Goal: Task Accomplishment & Management: Use online tool/utility

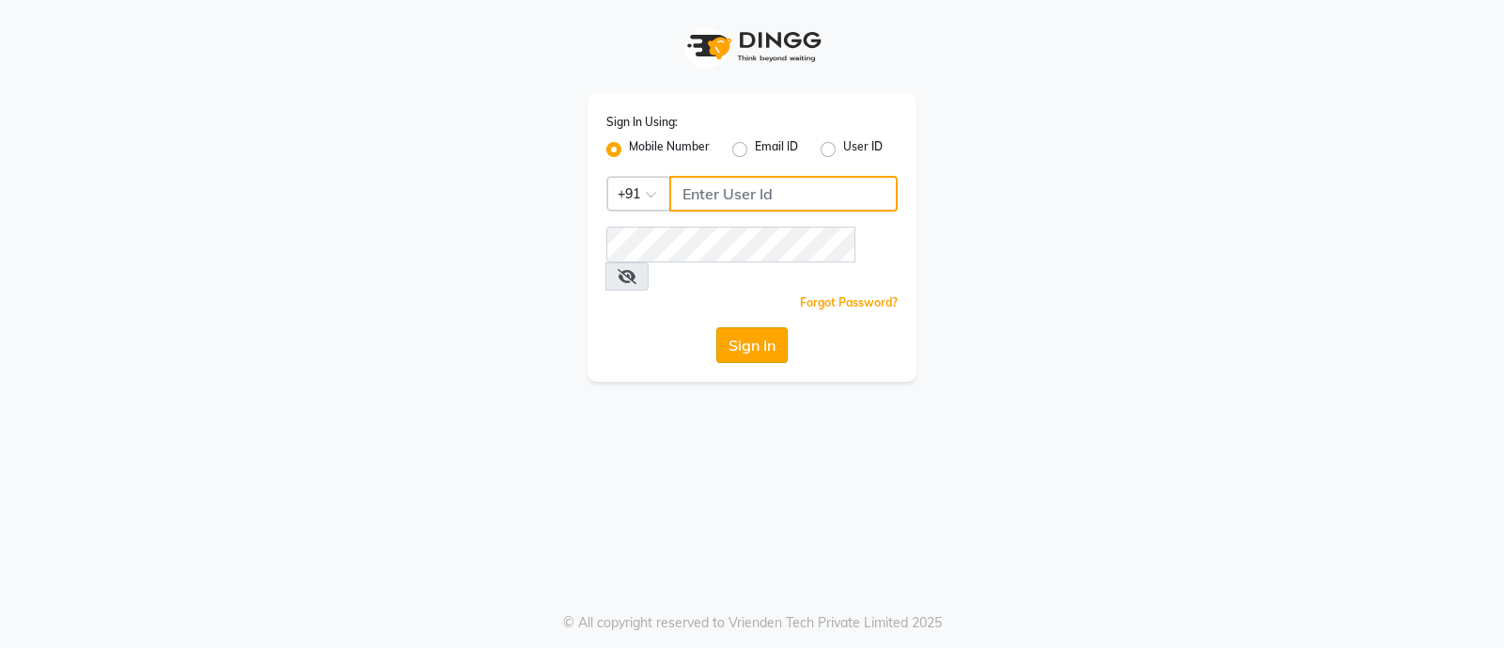
type input "9082749693"
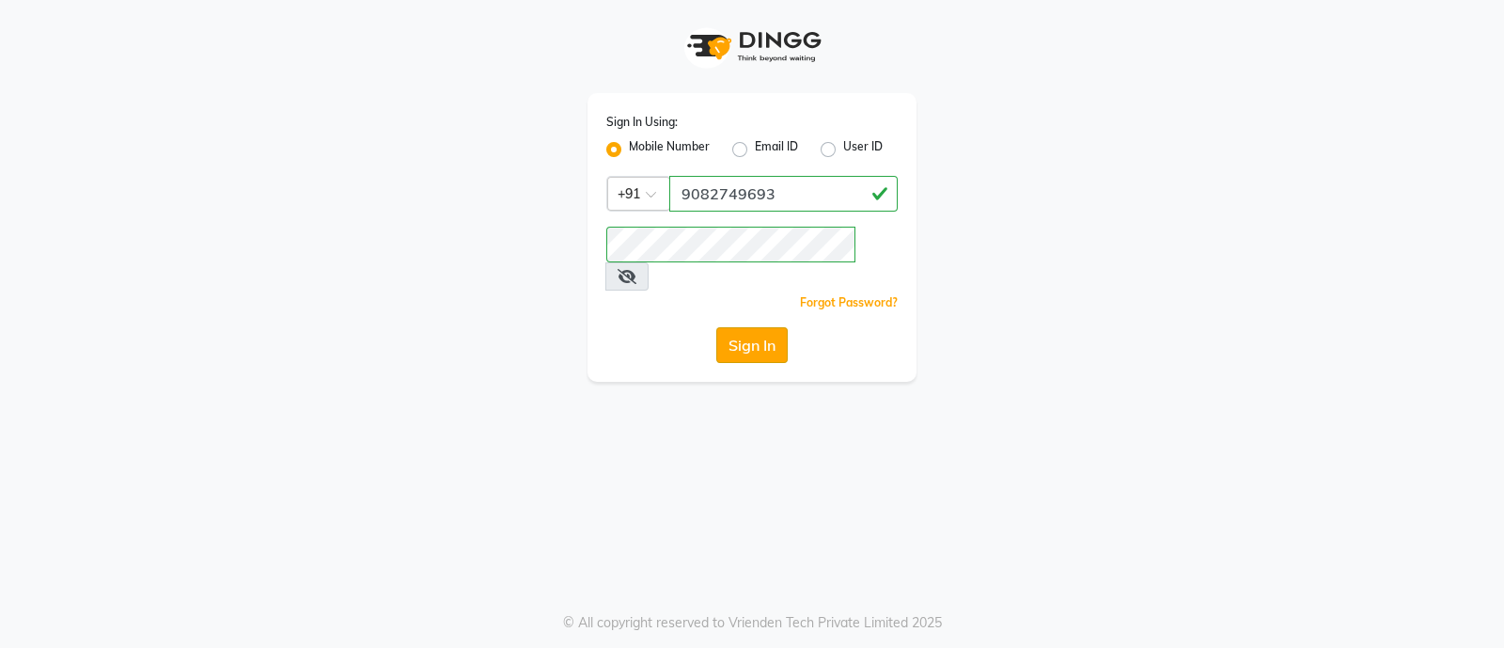
click at [729, 327] on button "Sign In" at bounding box center [751, 345] width 71 height 36
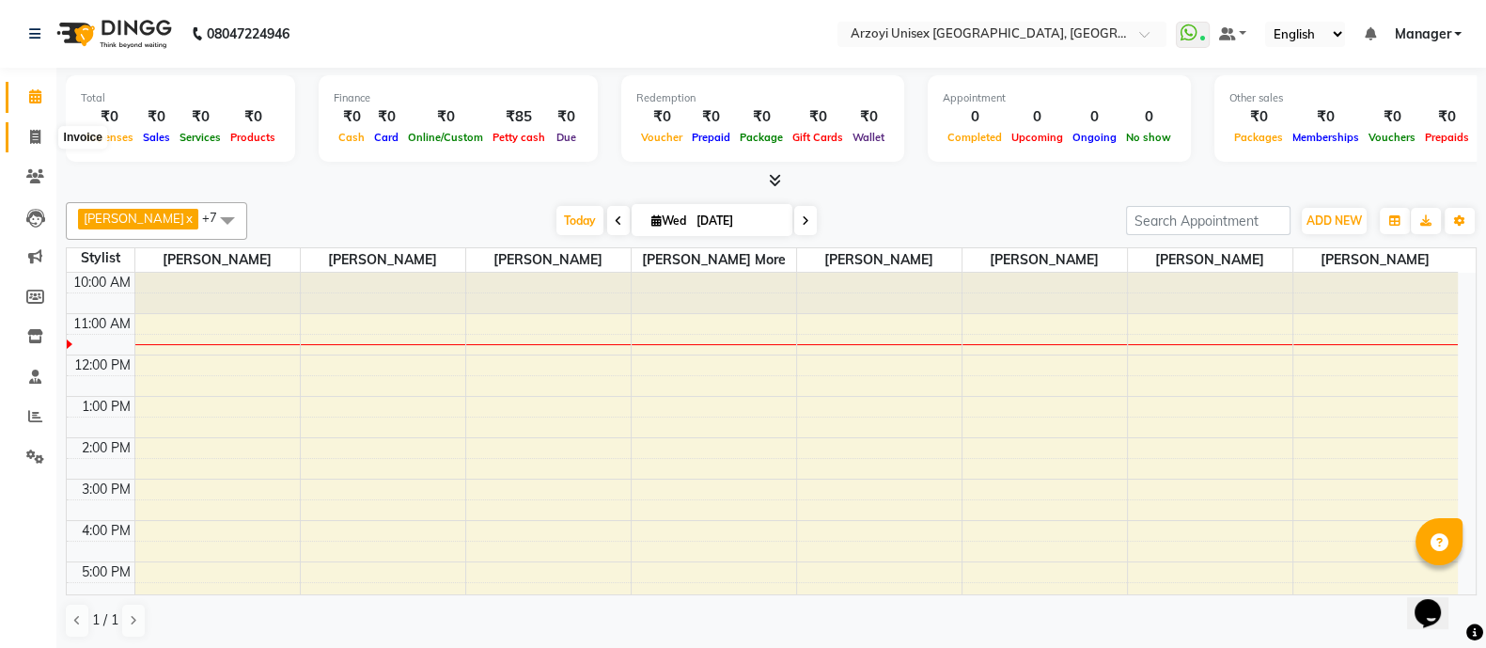
click at [36, 142] on icon at bounding box center [35, 137] width 10 height 14
select select "5286"
select select "service"
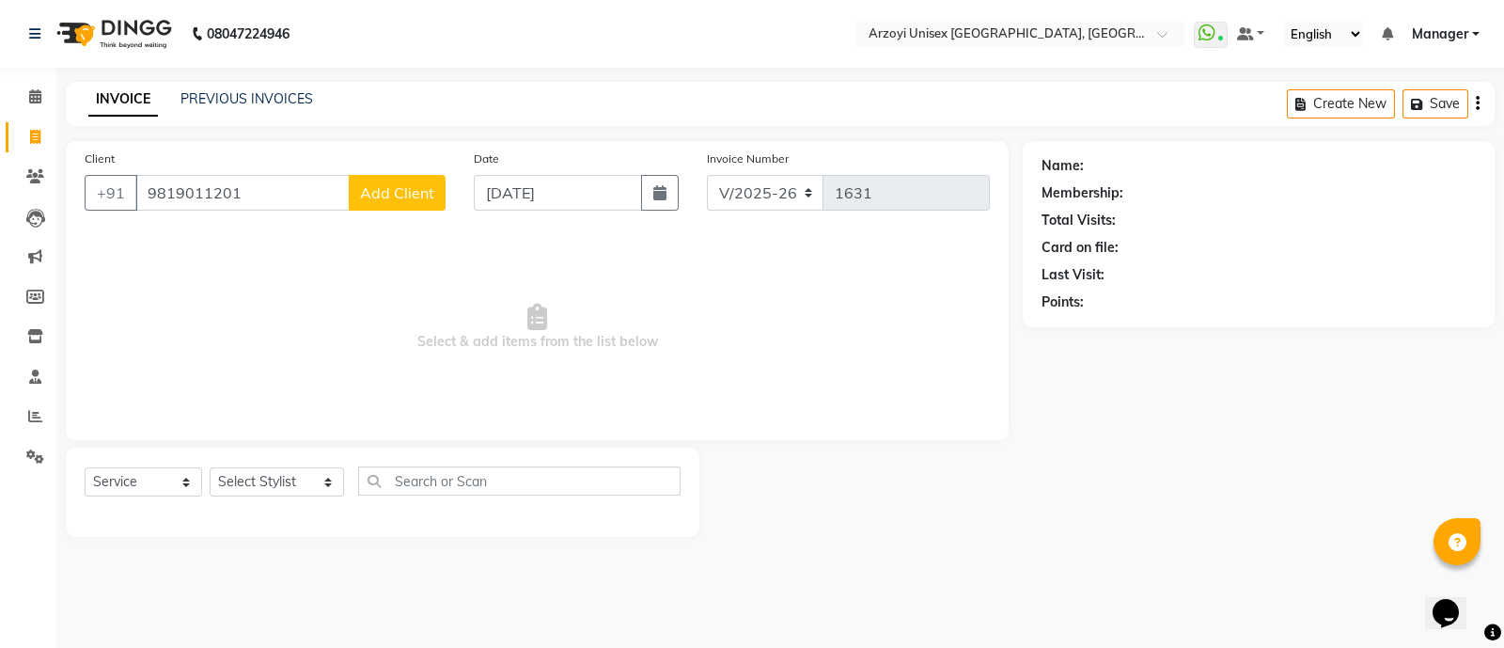
type input "9819011201"
click at [380, 192] on span "Add Client" at bounding box center [397, 192] width 74 height 19
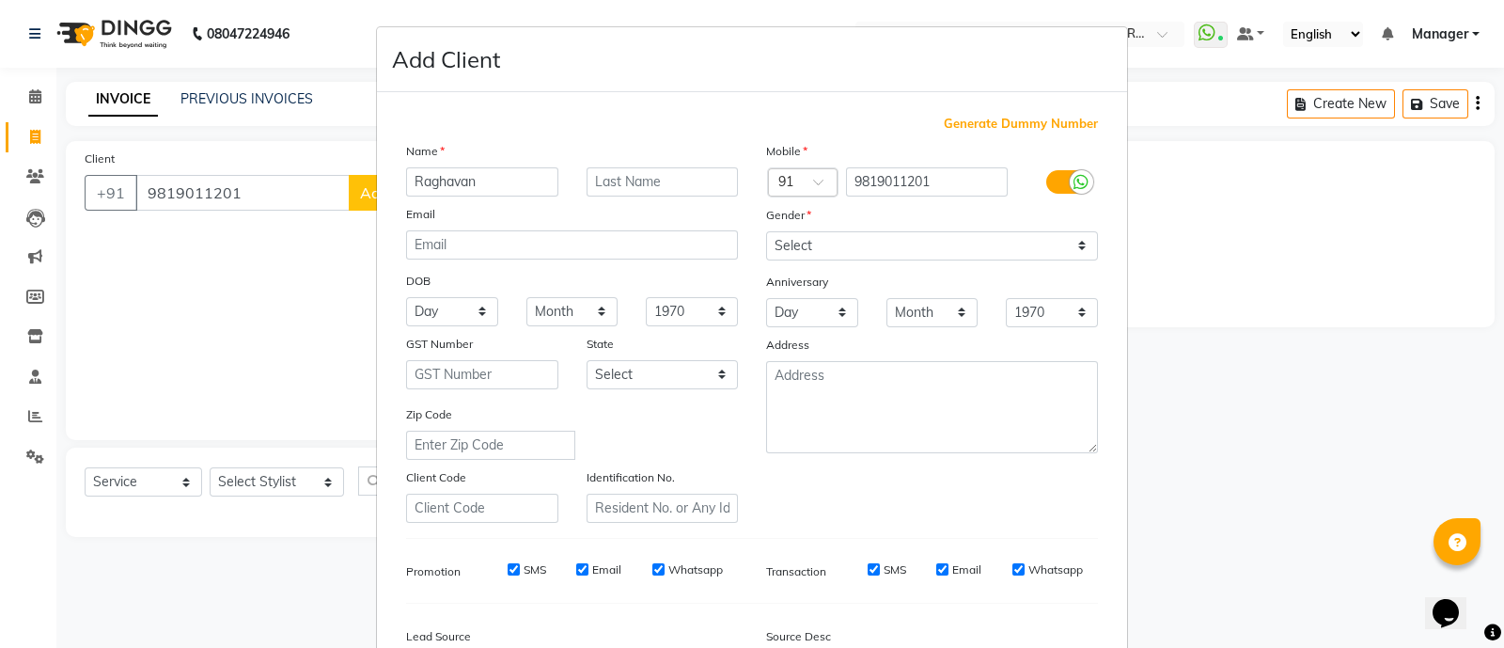
type input "Raghavan"
click at [601, 189] on input "text" at bounding box center [663, 181] width 152 height 29
type input "V"
click at [856, 257] on select "Select [DEMOGRAPHIC_DATA] [DEMOGRAPHIC_DATA] Other Prefer Not To Say" at bounding box center [932, 245] width 332 height 29
select select "[DEMOGRAPHIC_DATA]"
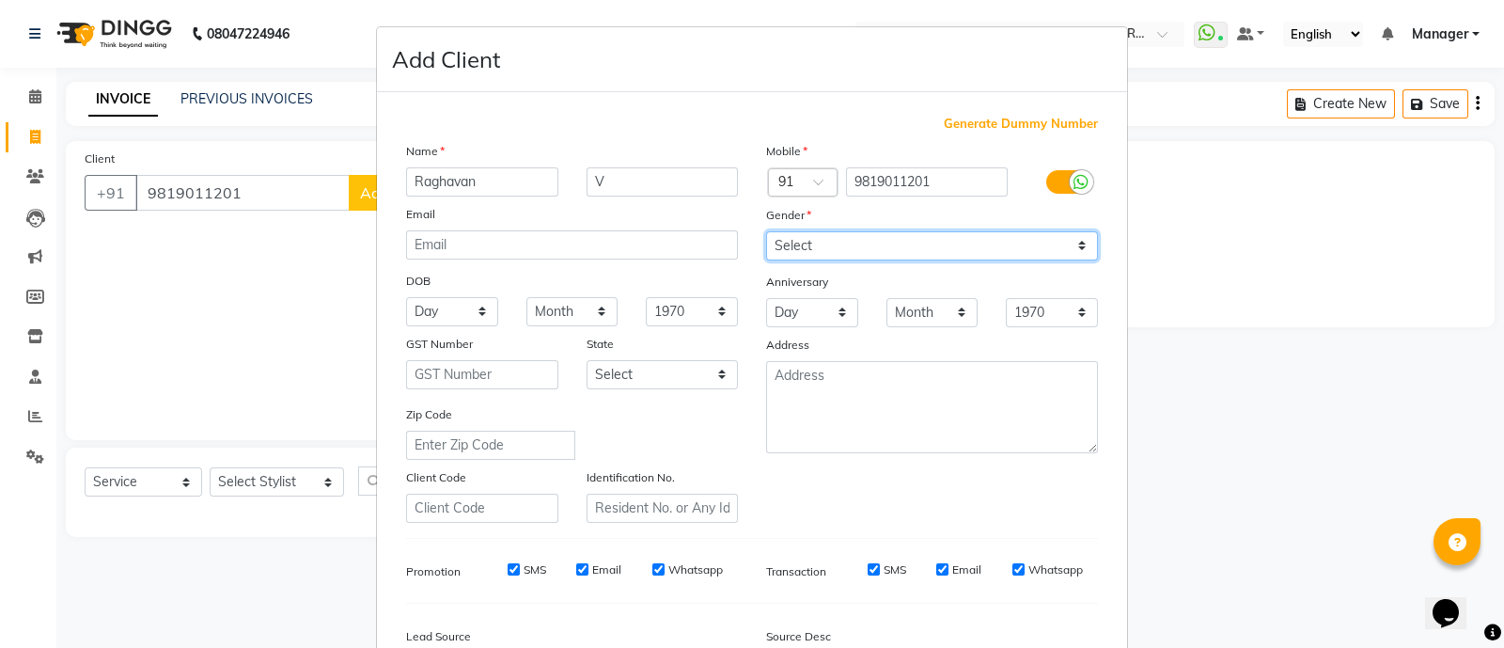
click at [766, 232] on select "Select [DEMOGRAPHIC_DATA] [DEMOGRAPHIC_DATA] Other Prefer Not To Say" at bounding box center [932, 245] width 332 height 29
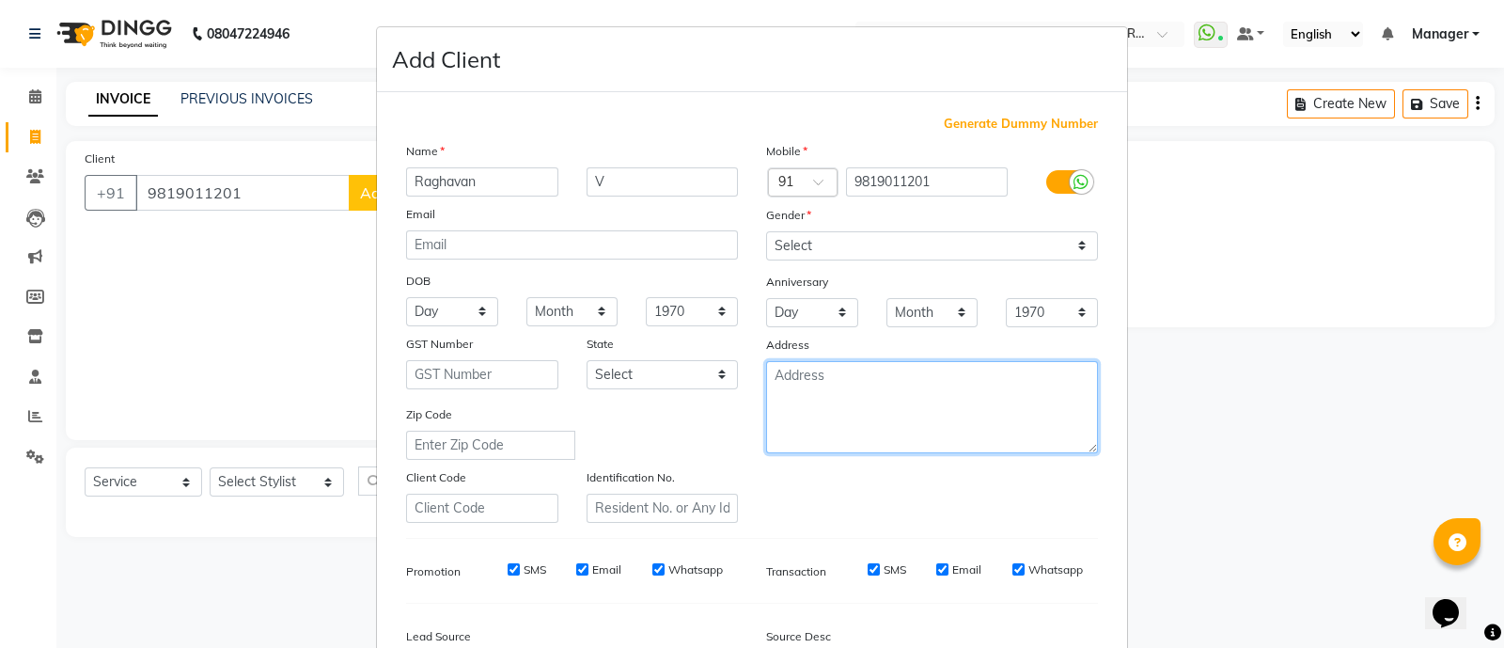
click at [793, 398] on textarea at bounding box center [932, 407] width 332 height 92
type textarea "Amara"
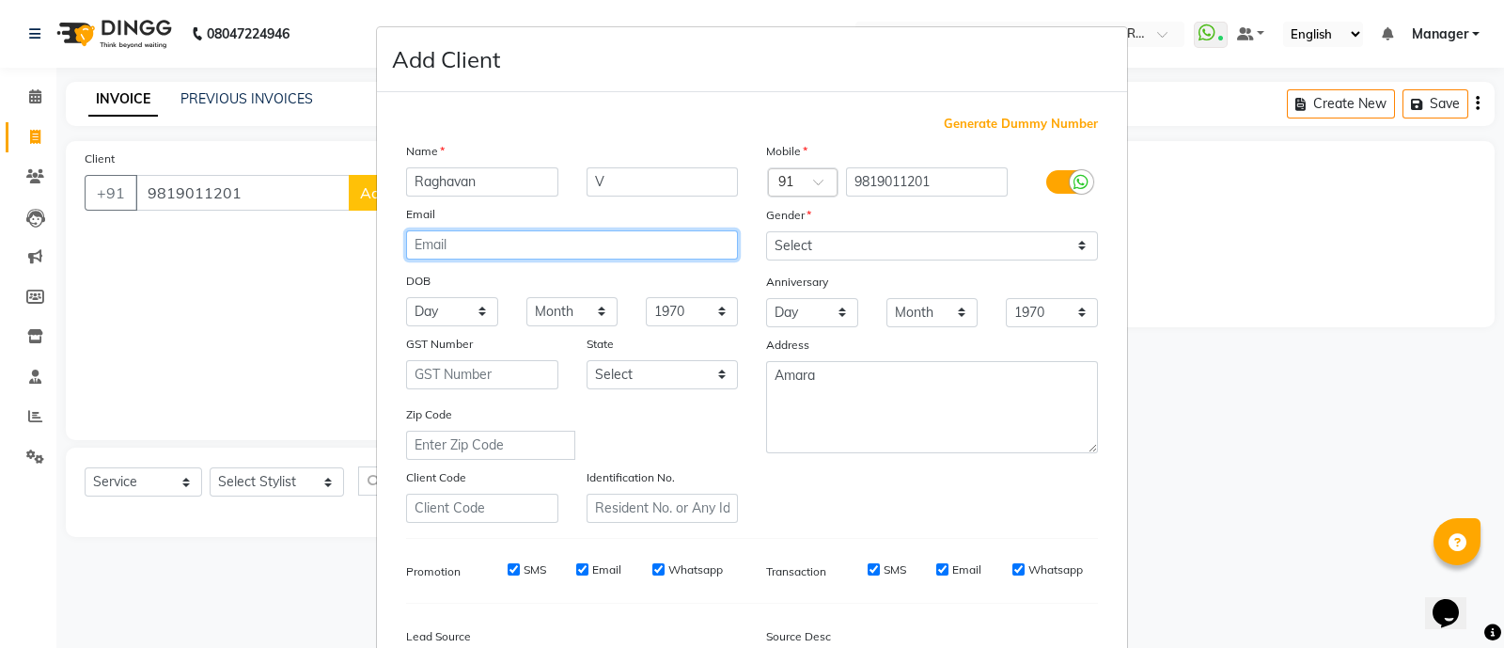
click at [451, 246] on input "email" at bounding box center [572, 244] width 332 height 29
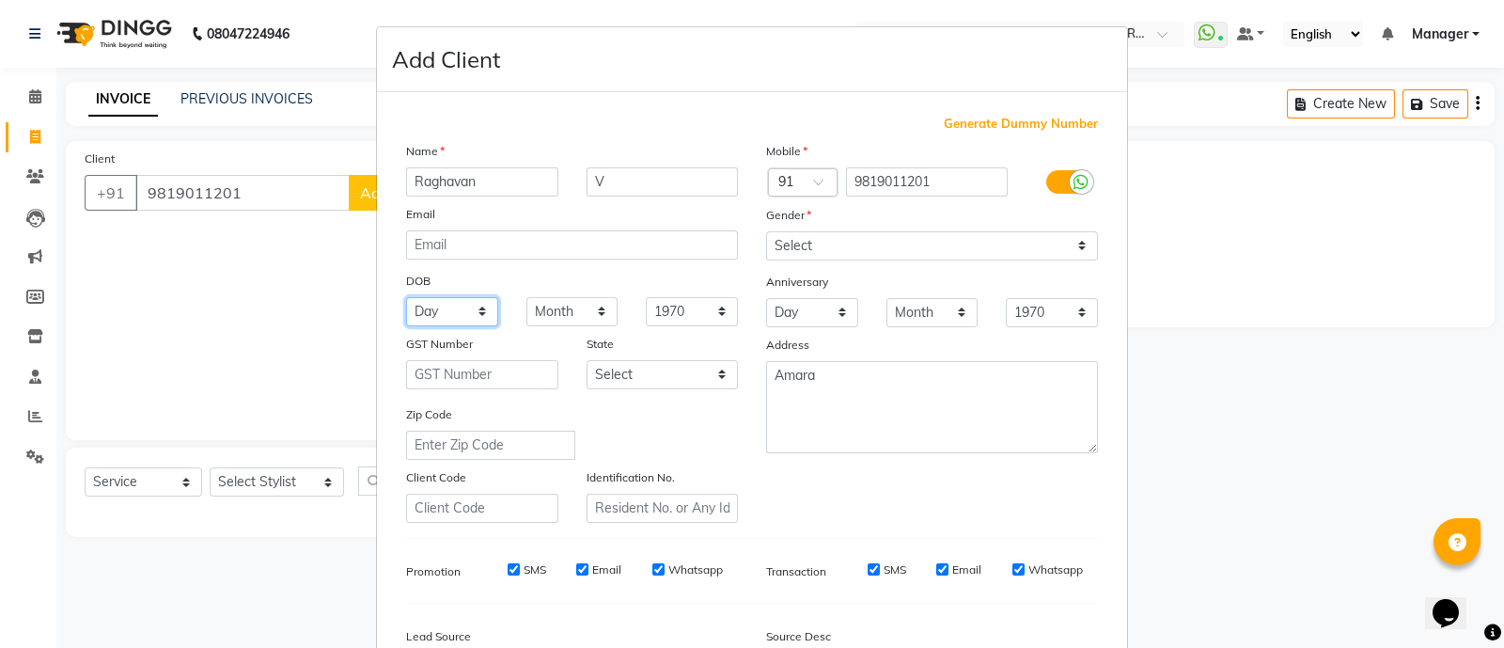
click at [479, 314] on select "Day 01 02 03 04 05 06 07 08 09 10 11 12 13 14 15 16 17 18 19 20 21 22 23 24 25 …" at bounding box center [452, 311] width 92 height 29
select select "07"
click at [406, 300] on select "Day 01 02 03 04 05 06 07 08 09 10 11 12 13 14 15 16 17 18 19 20 21 22 23 24 25 …" at bounding box center [452, 311] width 92 height 29
click at [560, 312] on select "Month January February March April May June July August September October Novem…" at bounding box center [572, 311] width 92 height 29
select select "12"
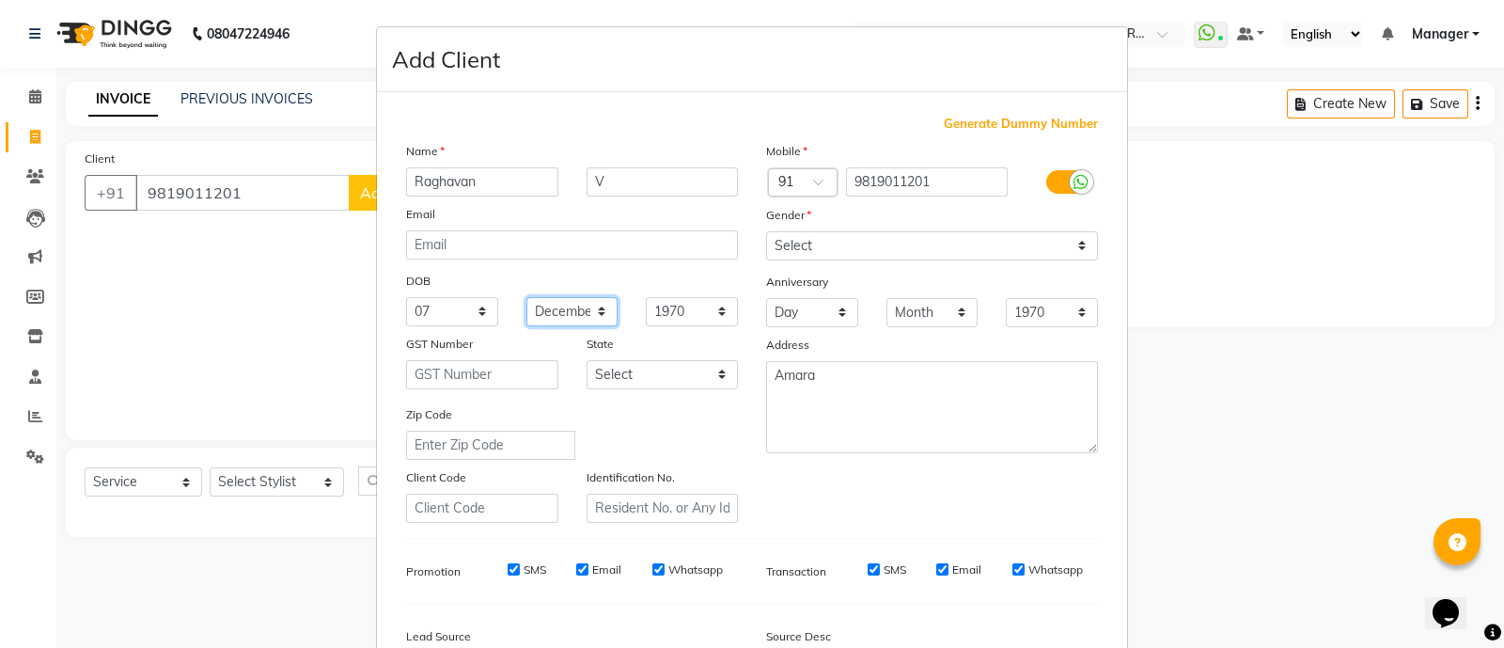
click at [526, 300] on select "Month January February March April May June July August September October Novem…" at bounding box center [572, 311] width 92 height 29
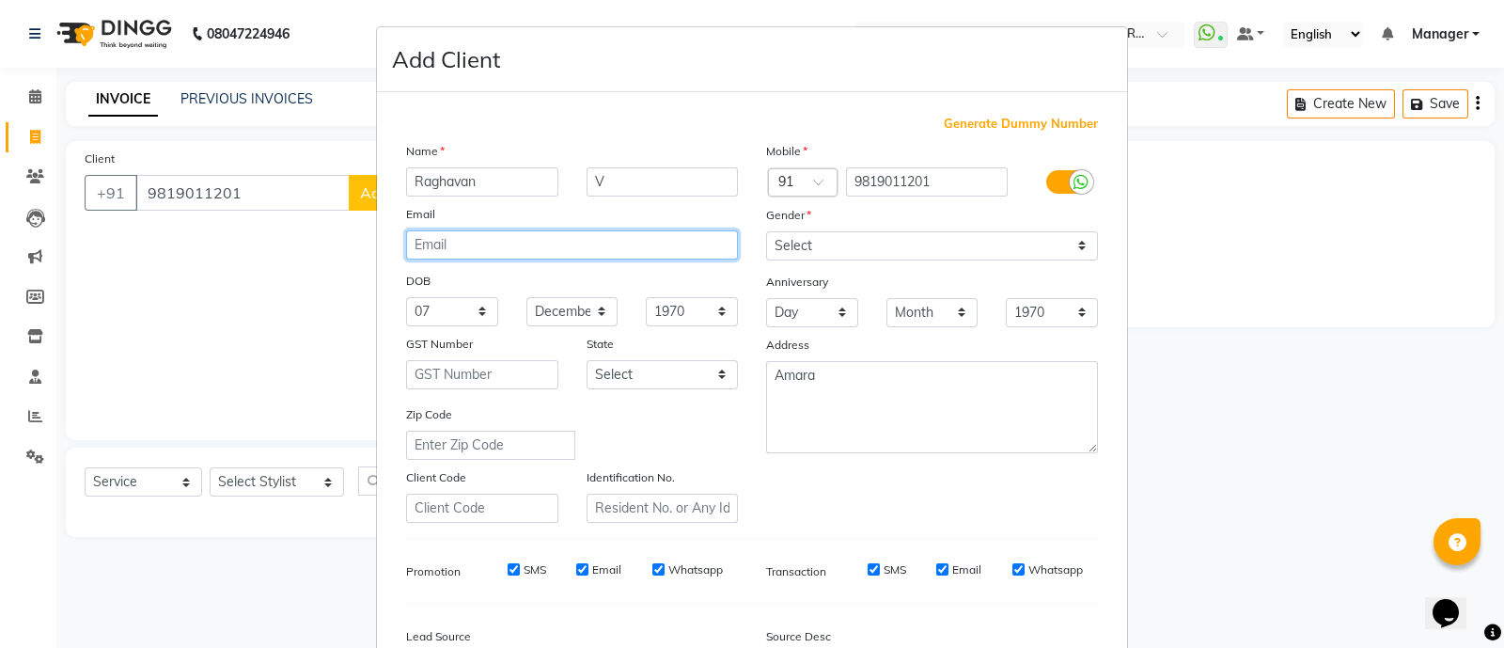
click at [461, 246] on input "email" at bounding box center [572, 244] width 332 height 29
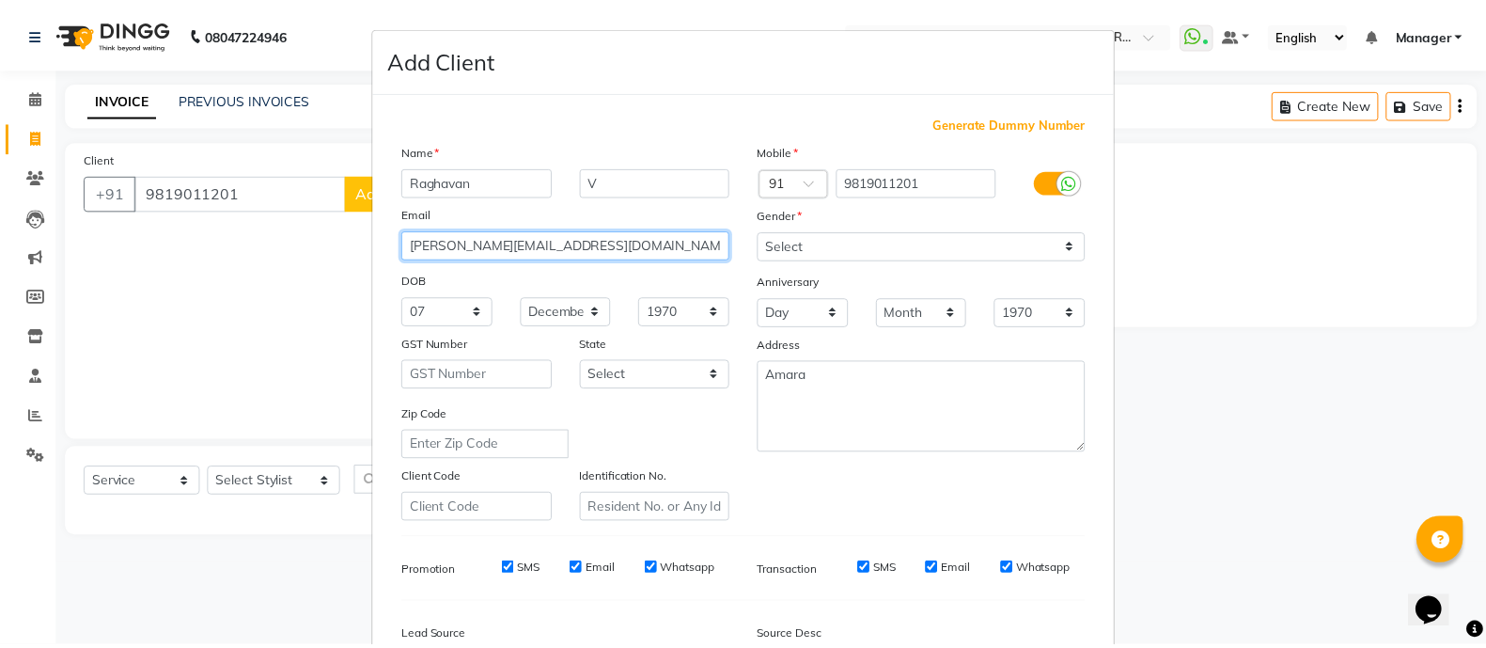
scroll to position [229, 0]
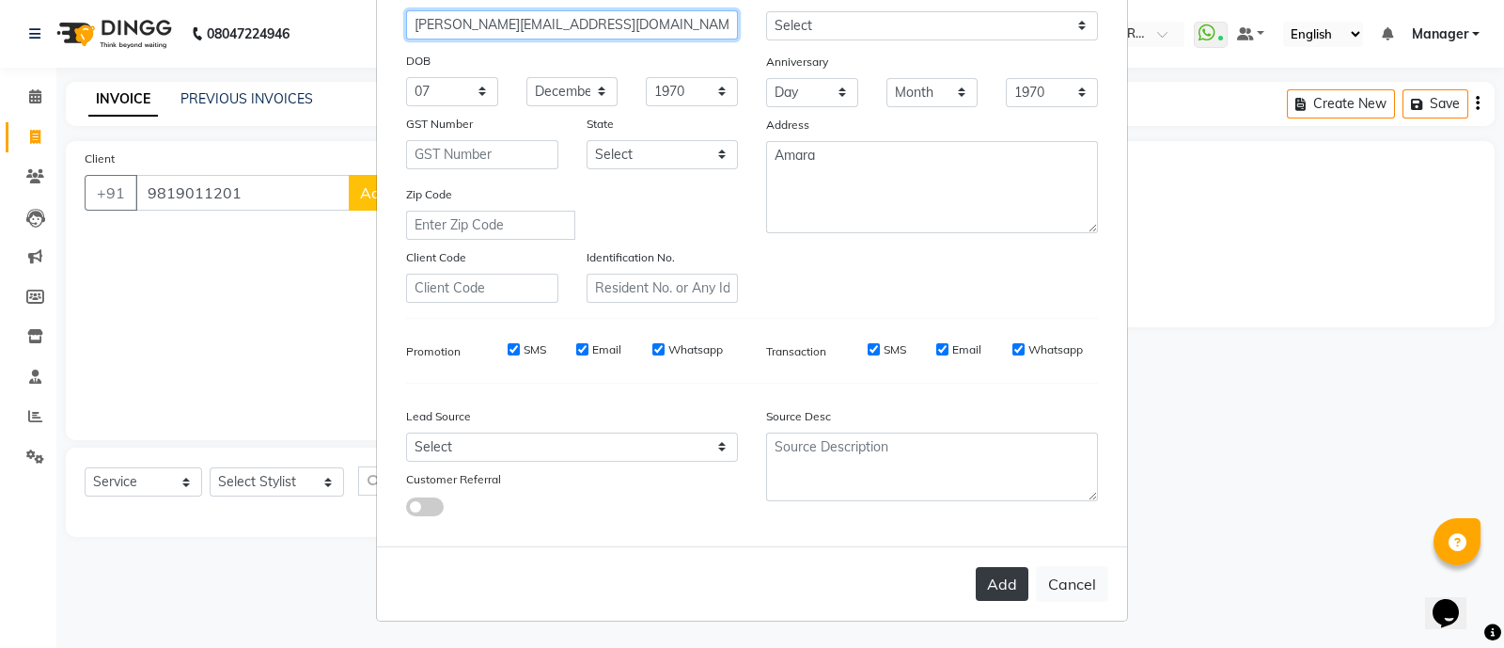
type input "[PERSON_NAME][EMAIL_ADDRESS][DOMAIN_NAME]"
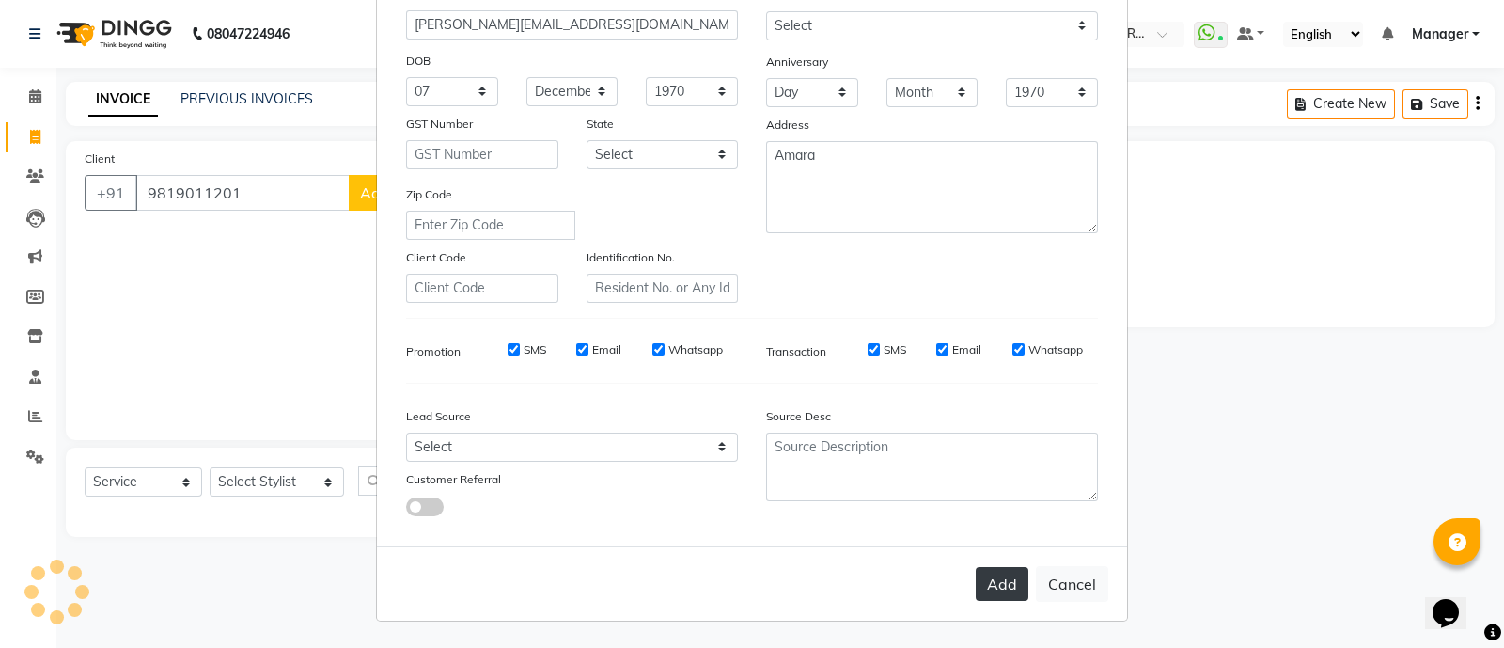
click at [985, 587] on button "Add" at bounding box center [1002, 584] width 53 height 34
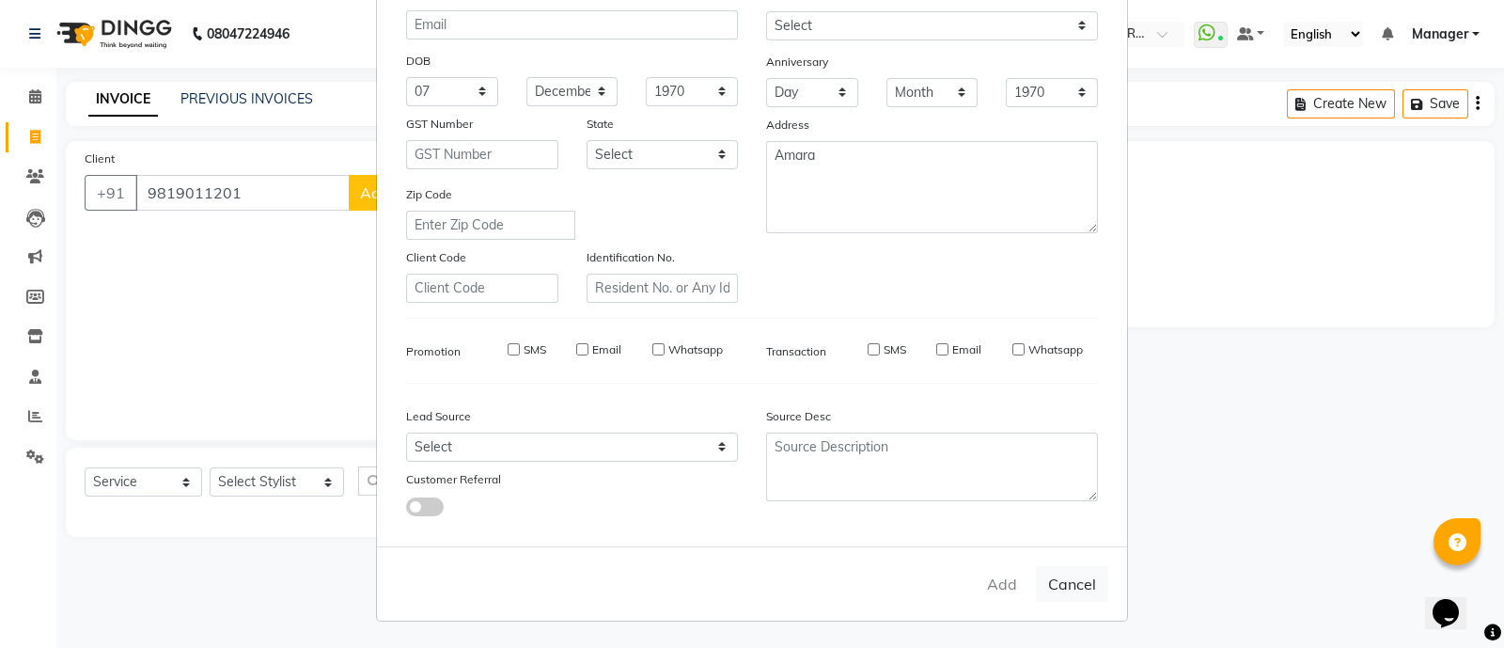
select select
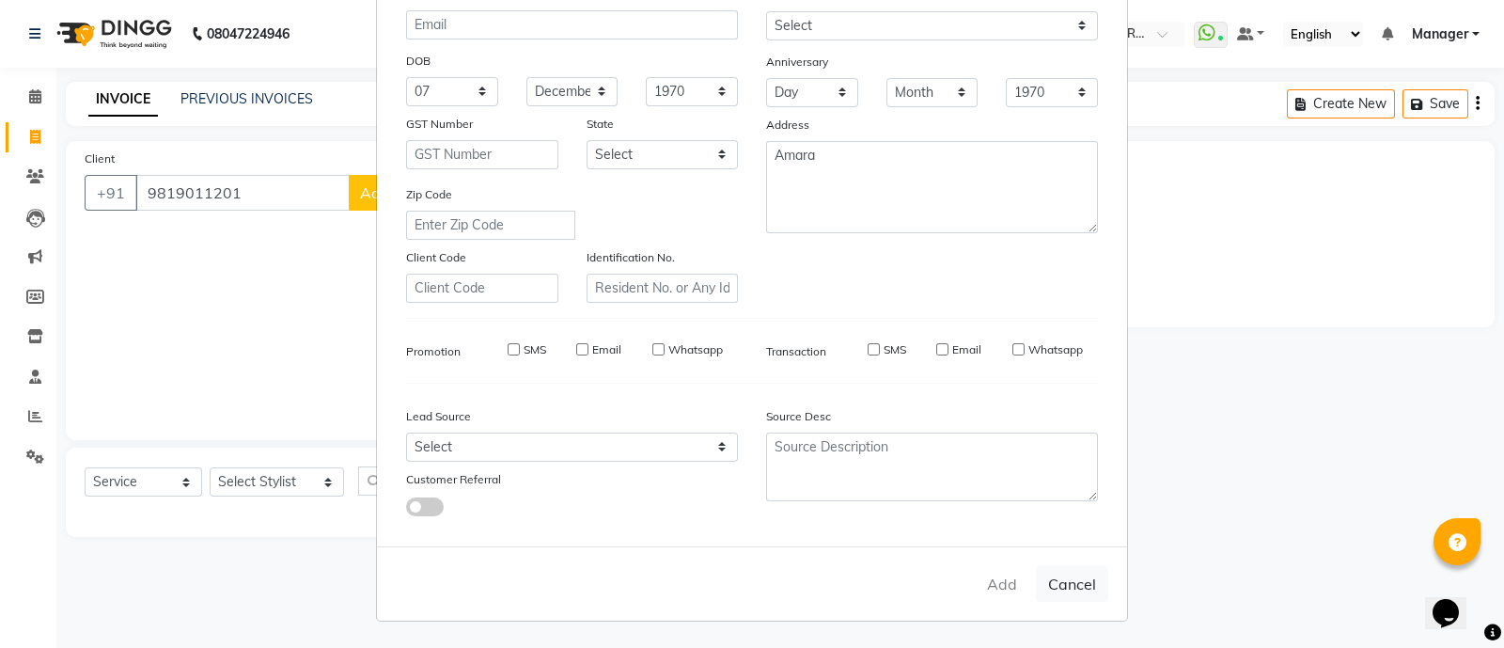
select select
checkbox input "false"
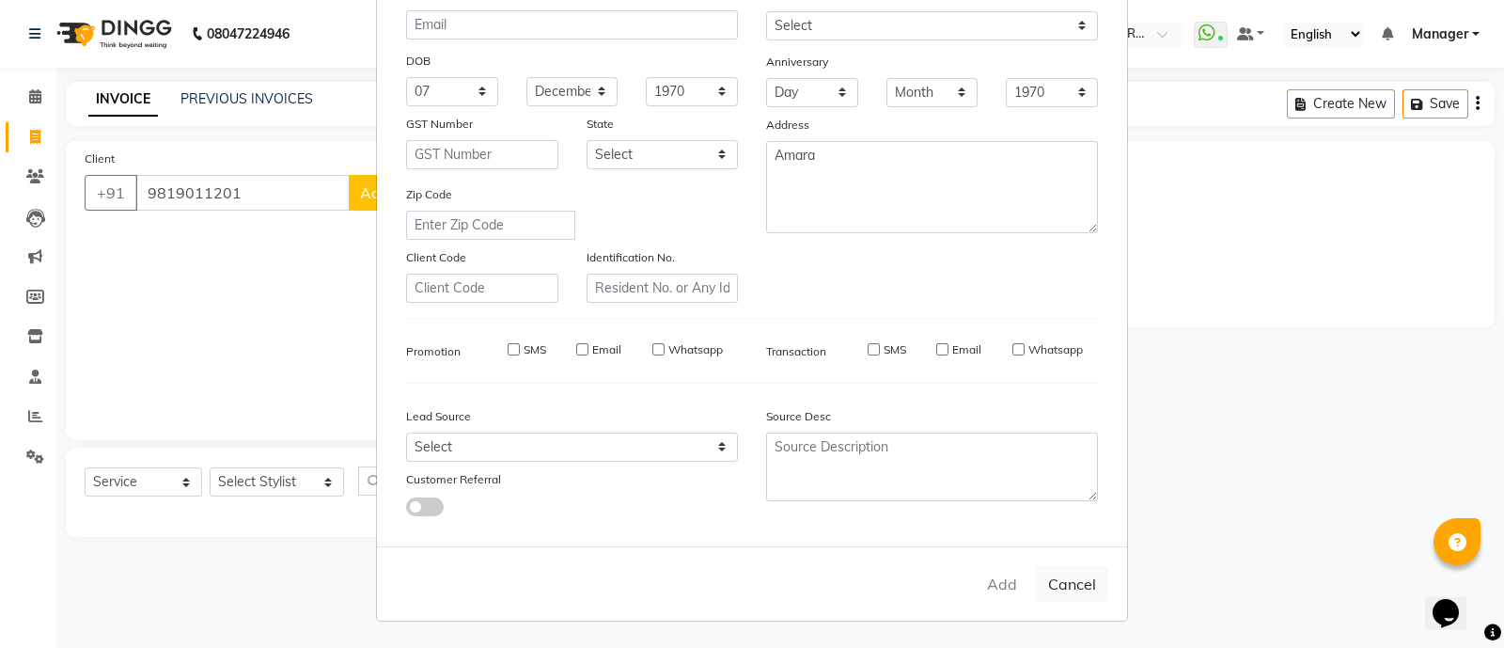
checkbox input "false"
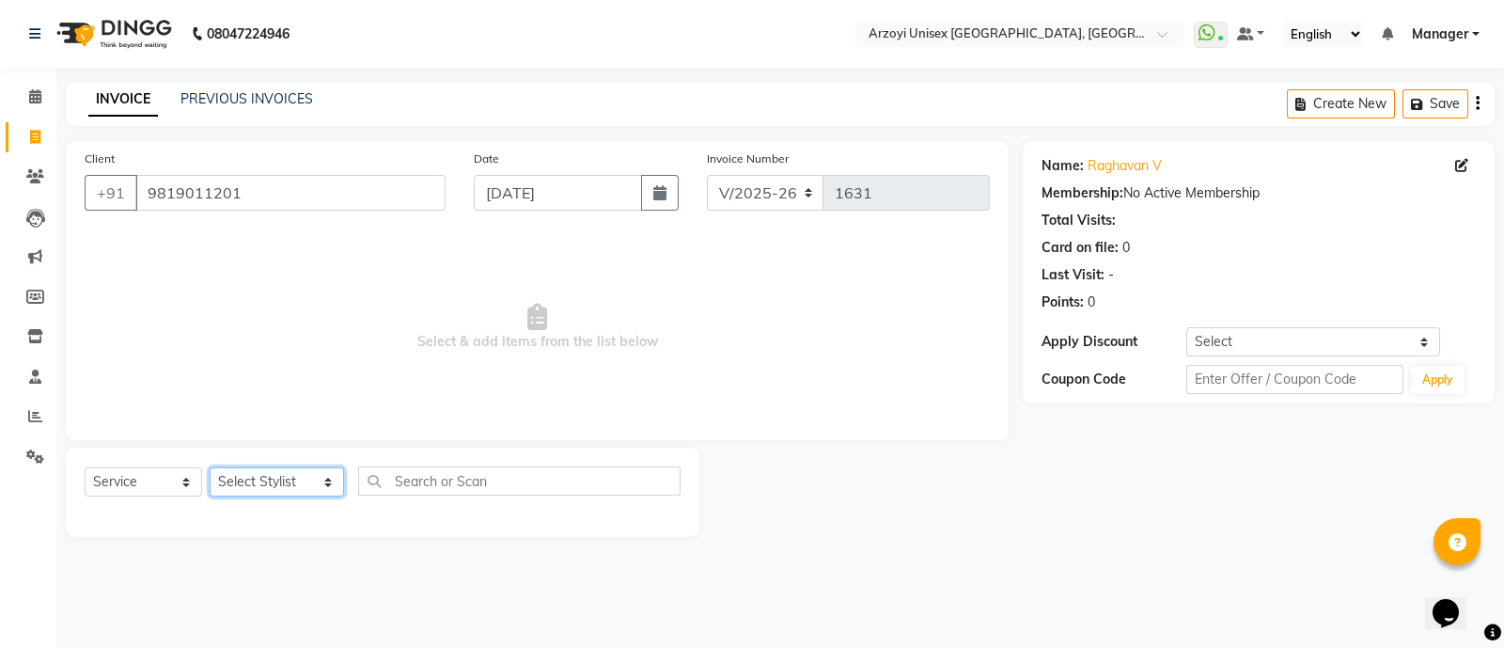
click at [292, 482] on select "Select Stylist [PERSON_NAME] Mohammmed [PERSON_NAME] [PERSON_NAME] [PERSON_NAME…" at bounding box center [277, 481] width 134 height 29
select select "70082"
click at [210, 468] on select "Select Stylist [PERSON_NAME] Mohammmed [PERSON_NAME] [PERSON_NAME] [PERSON_NAME…" at bounding box center [277, 481] width 134 height 29
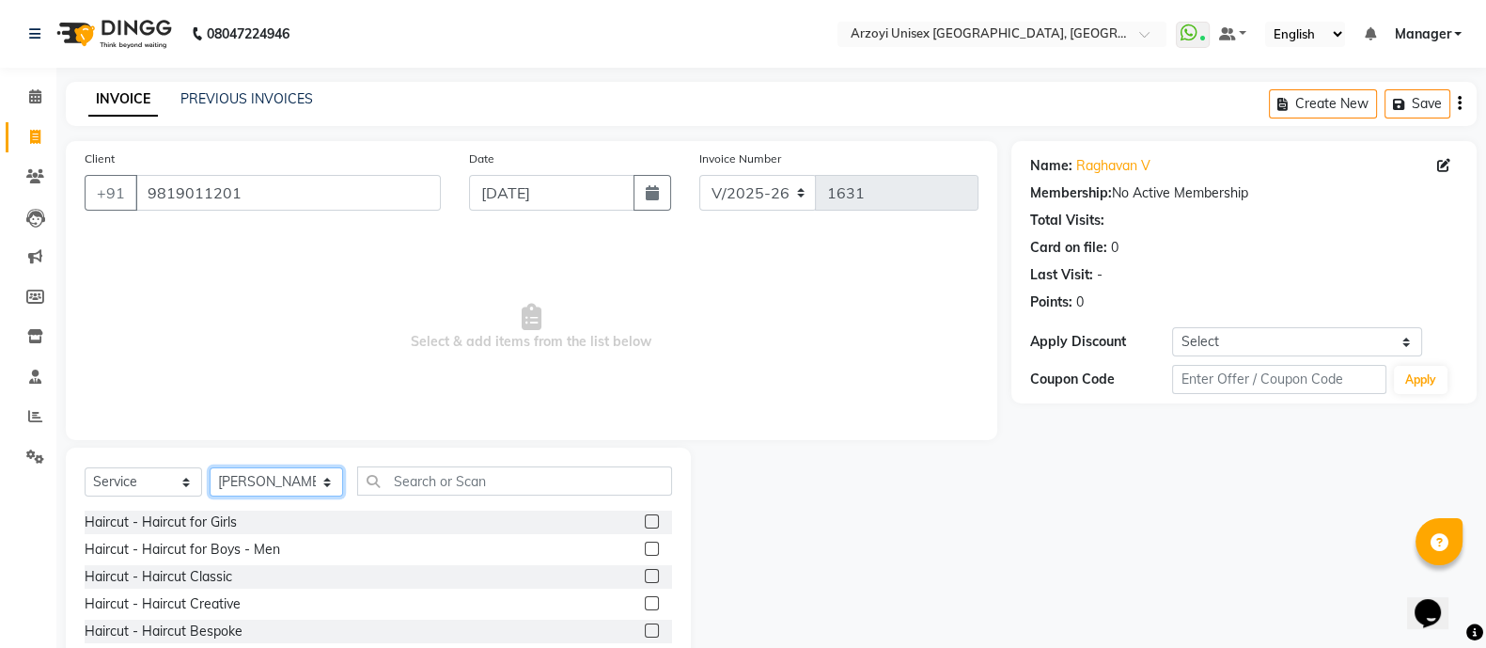
scroll to position [105, 0]
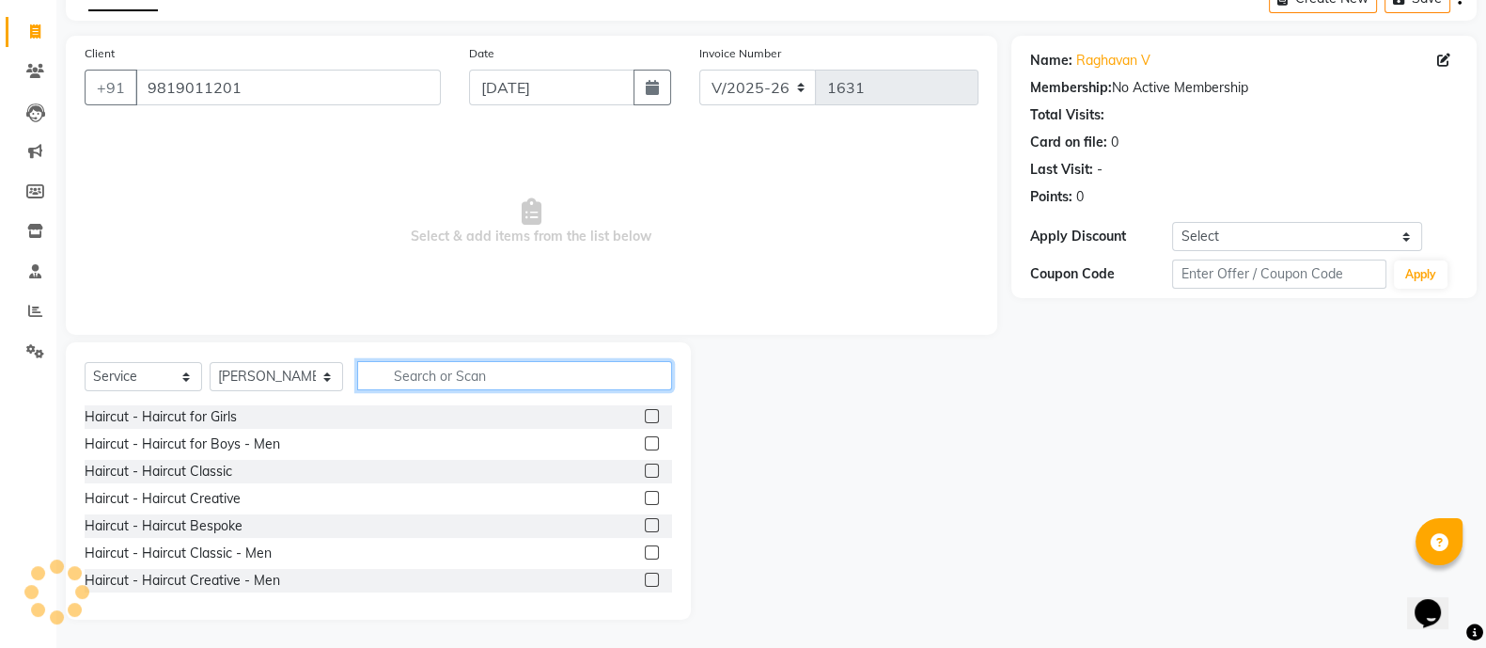
click at [459, 368] on input "text" at bounding box center [514, 375] width 315 height 29
type input "hair"
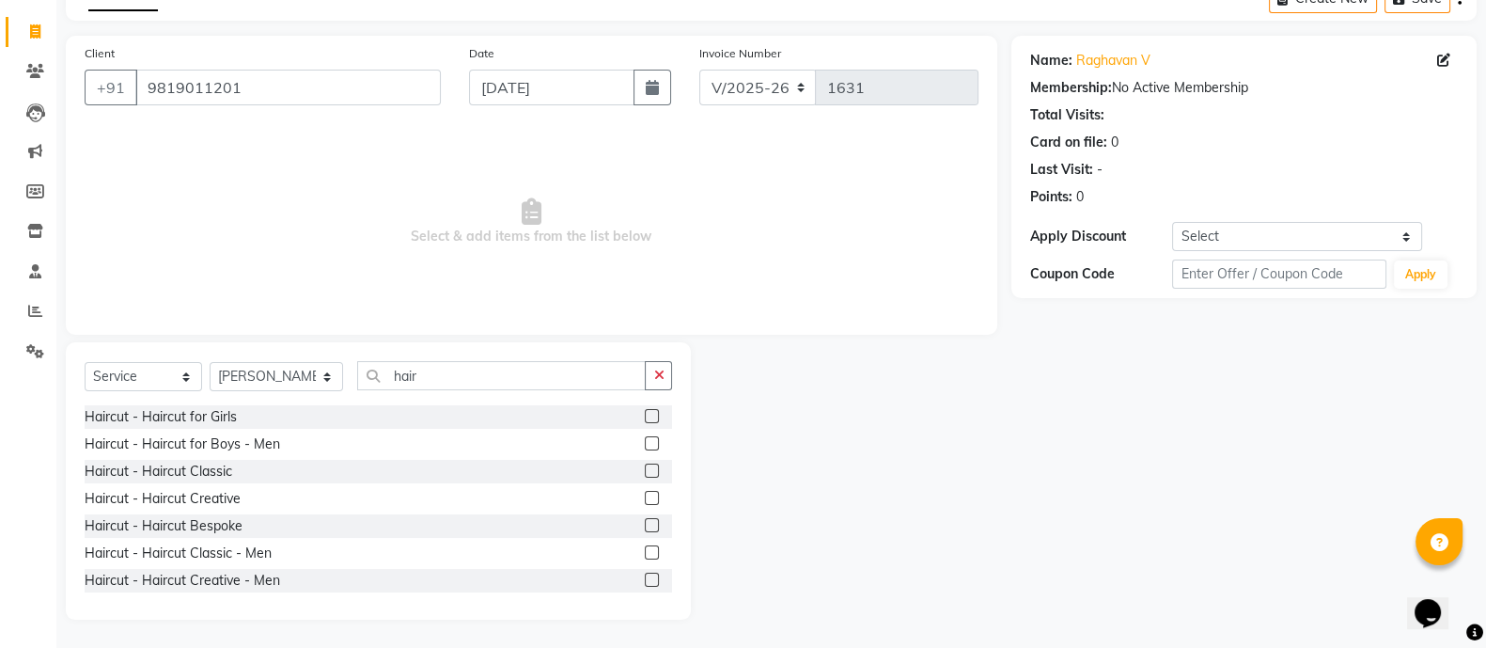
click at [625, 551] on div "Haircut - Haircut Classic - Men" at bounding box center [379, 553] width 588 height 24
click at [645, 553] on label at bounding box center [652, 552] width 14 height 14
click at [645, 553] on input "checkbox" at bounding box center [651, 553] width 12 height 12
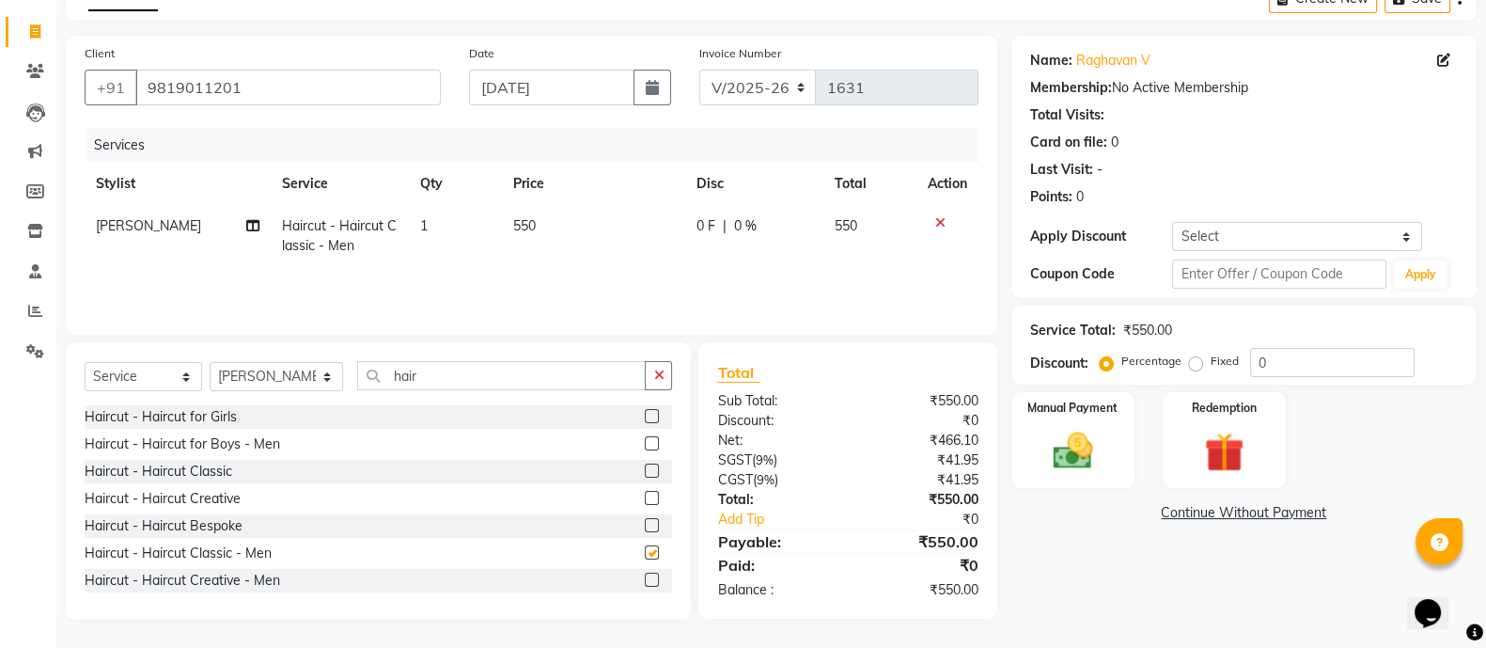
checkbox input "false"
click at [1079, 448] on img at bounding box center [1073, 450] width 67 height 47
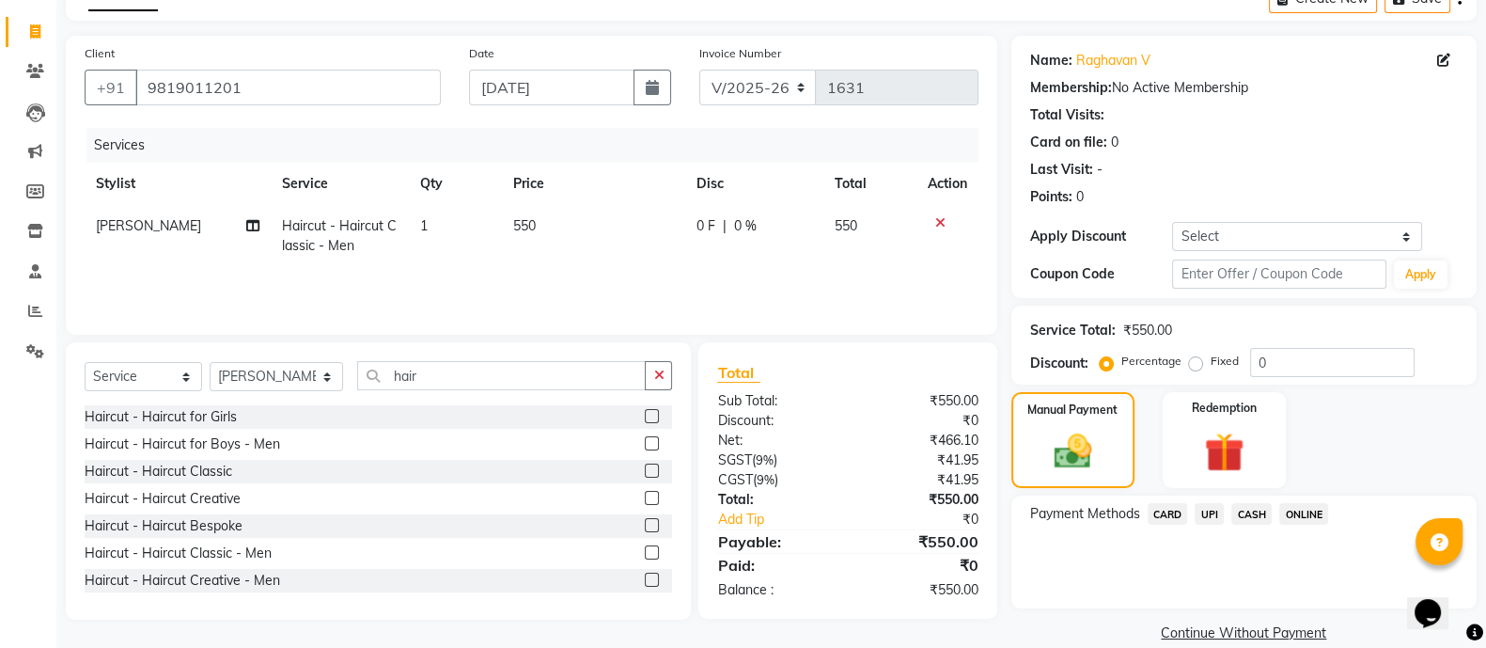
click at [1311, 519] on span "ONLINE" at bounding box center [1303, 514] width 49 height 22
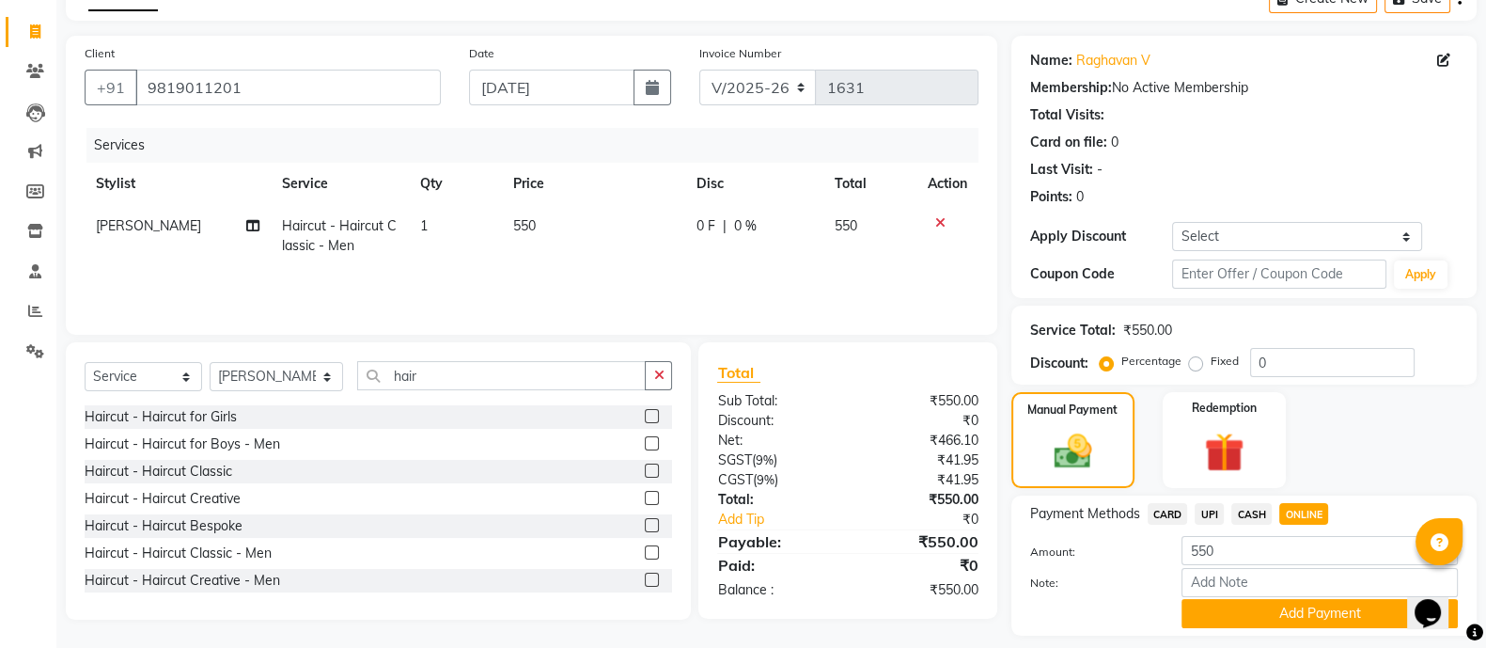
scroll to position [161, 0]
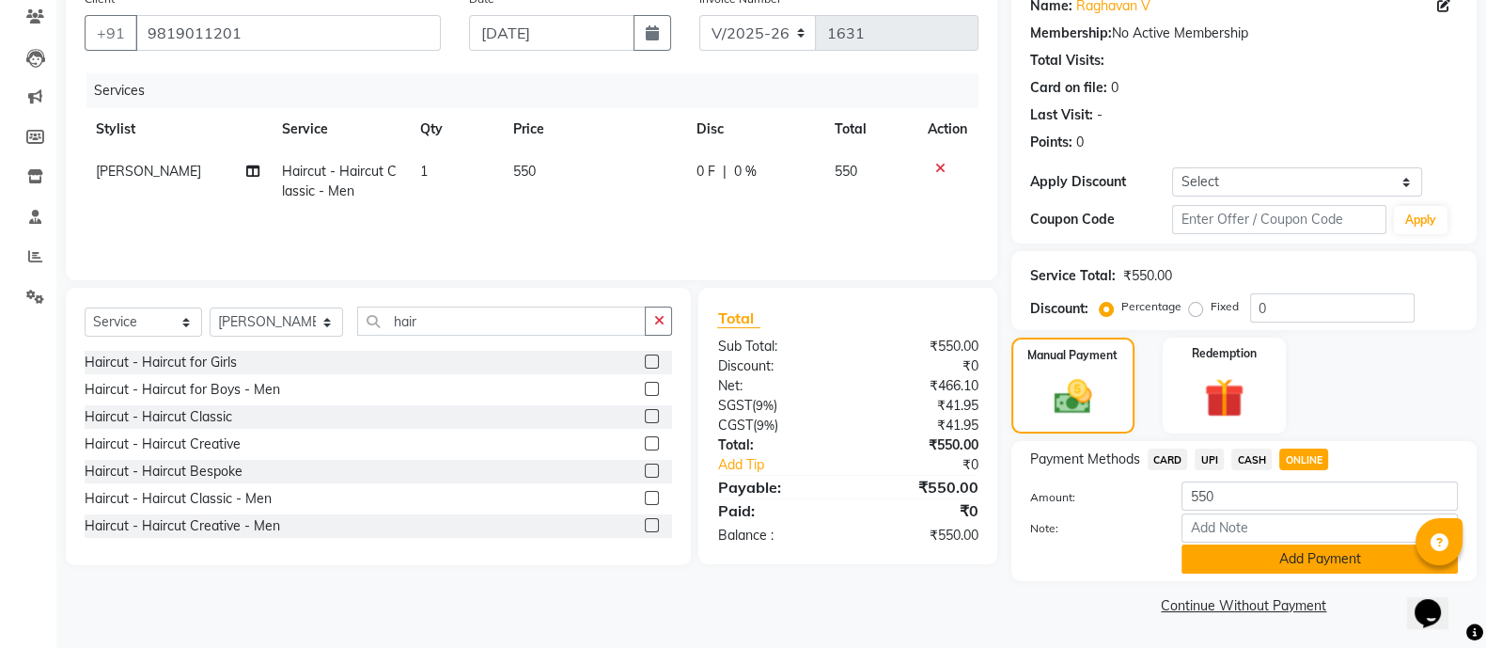
click at [1268, 561] on button "Add Payment" at bounding box center [1320, 558] width 276 height 29
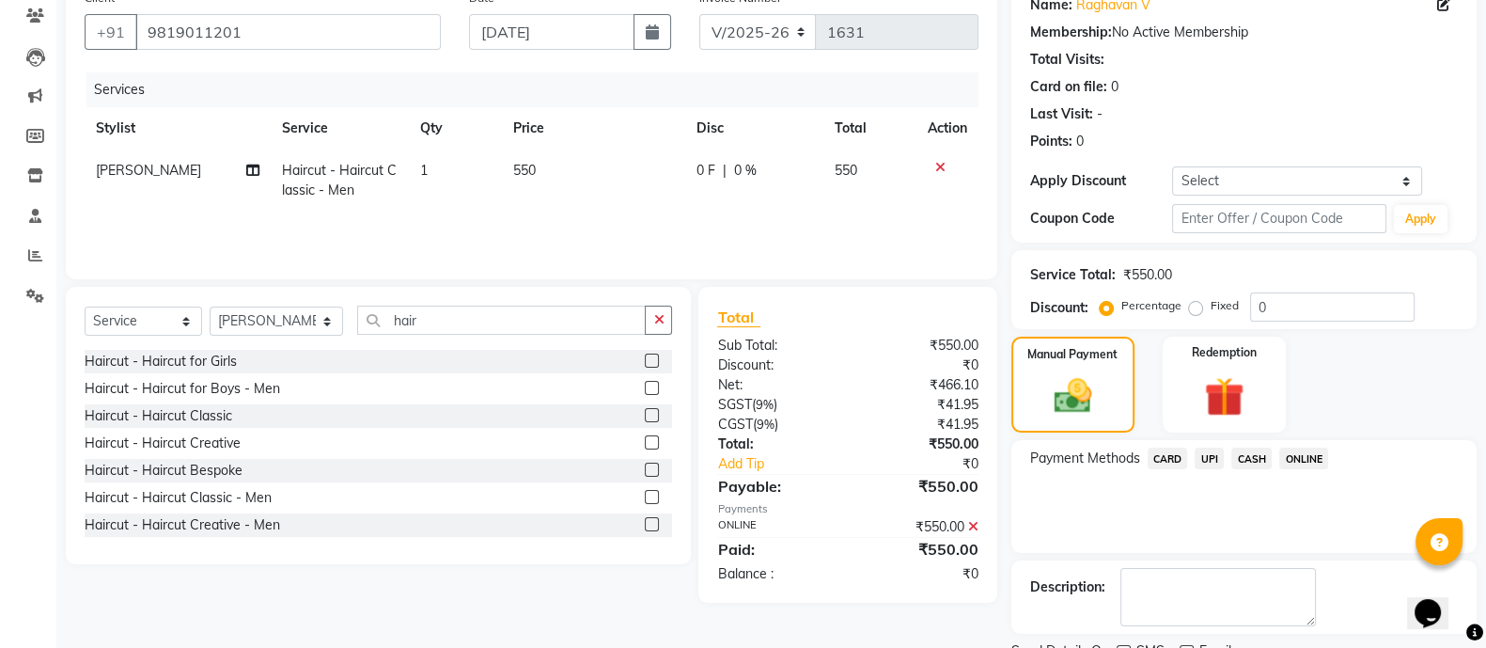
scroll to position [238, 0]
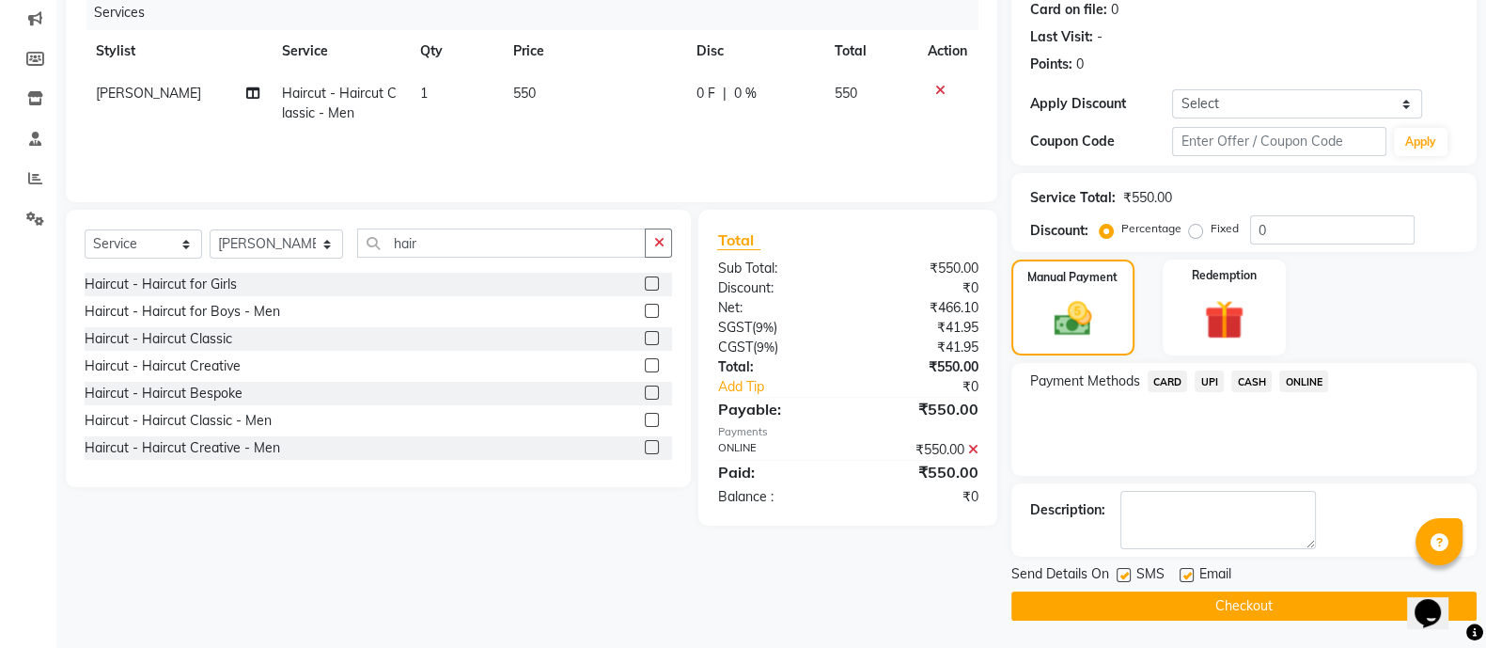
click at [1213, 611] on button "Checkout" at bounding box center [1243, 605] width 465 height 29
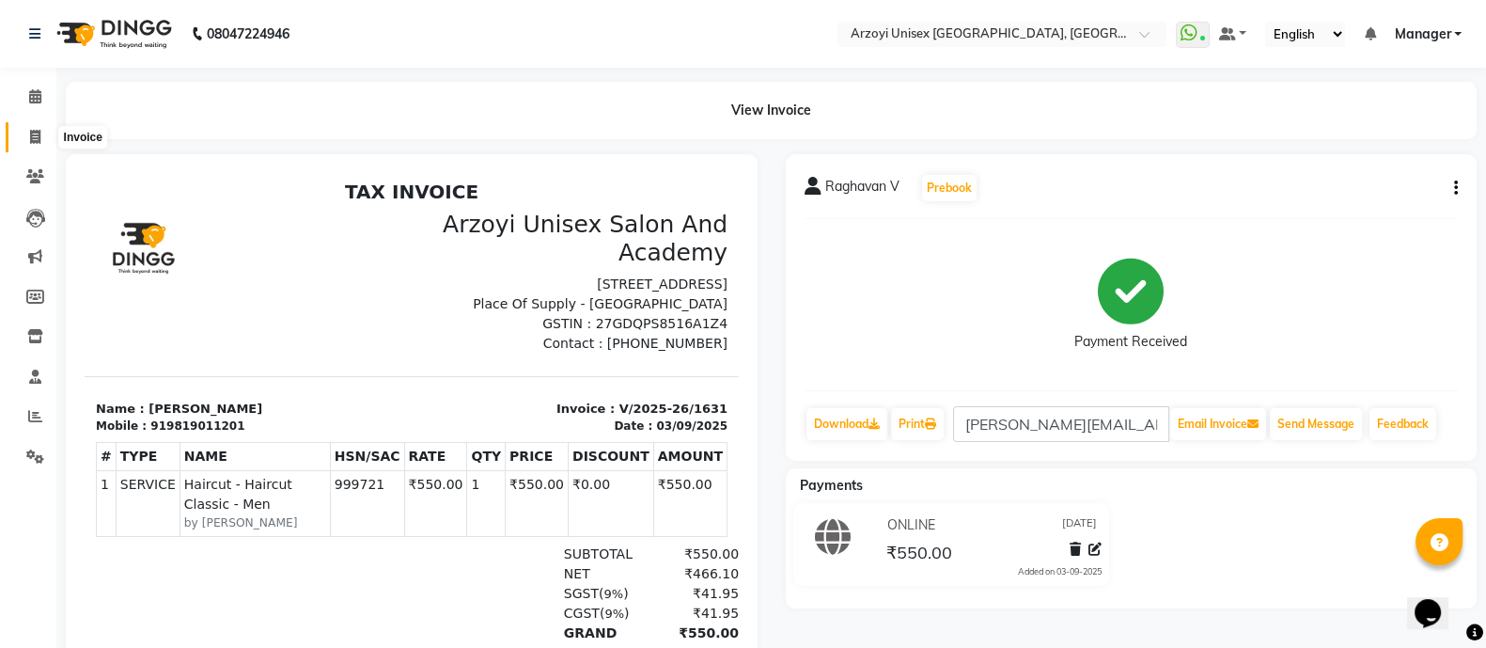
click at [36, 143] on icon at bounding box center [35, 137] width 10 height 14
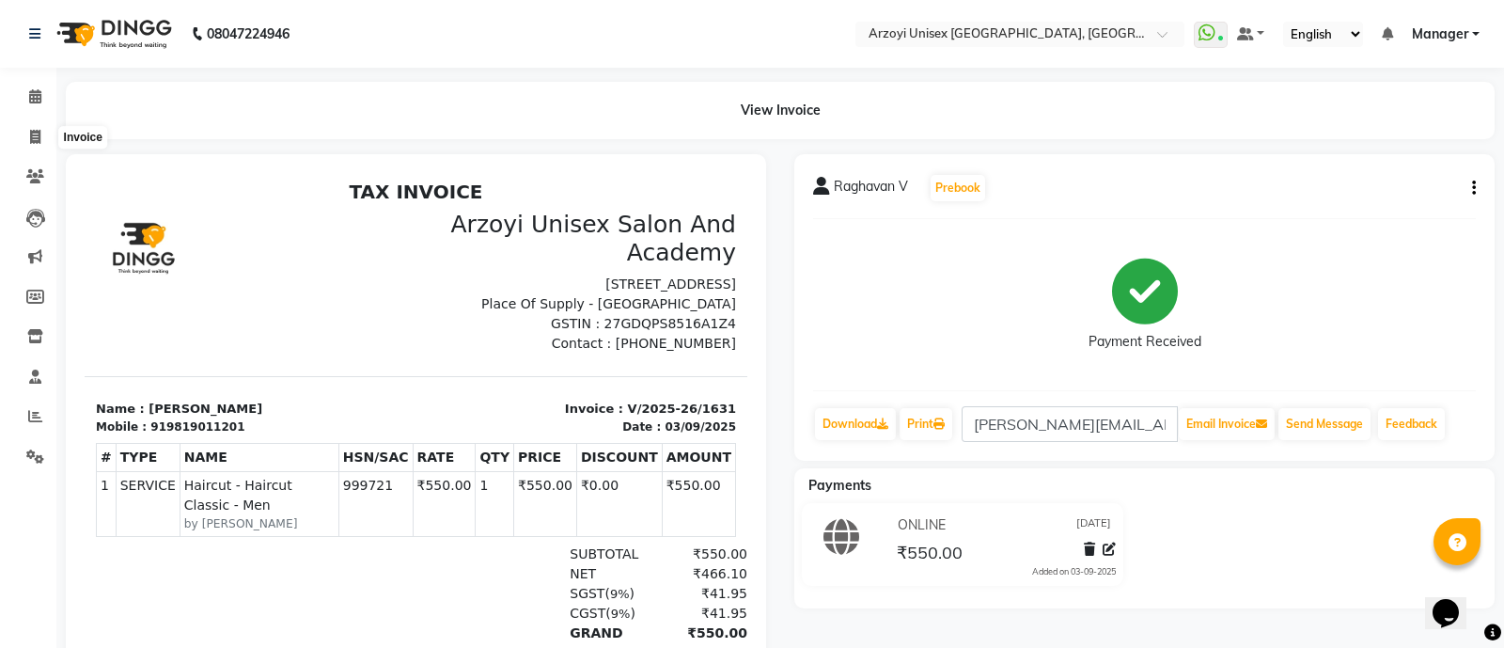
select select "5286"
select select "service"
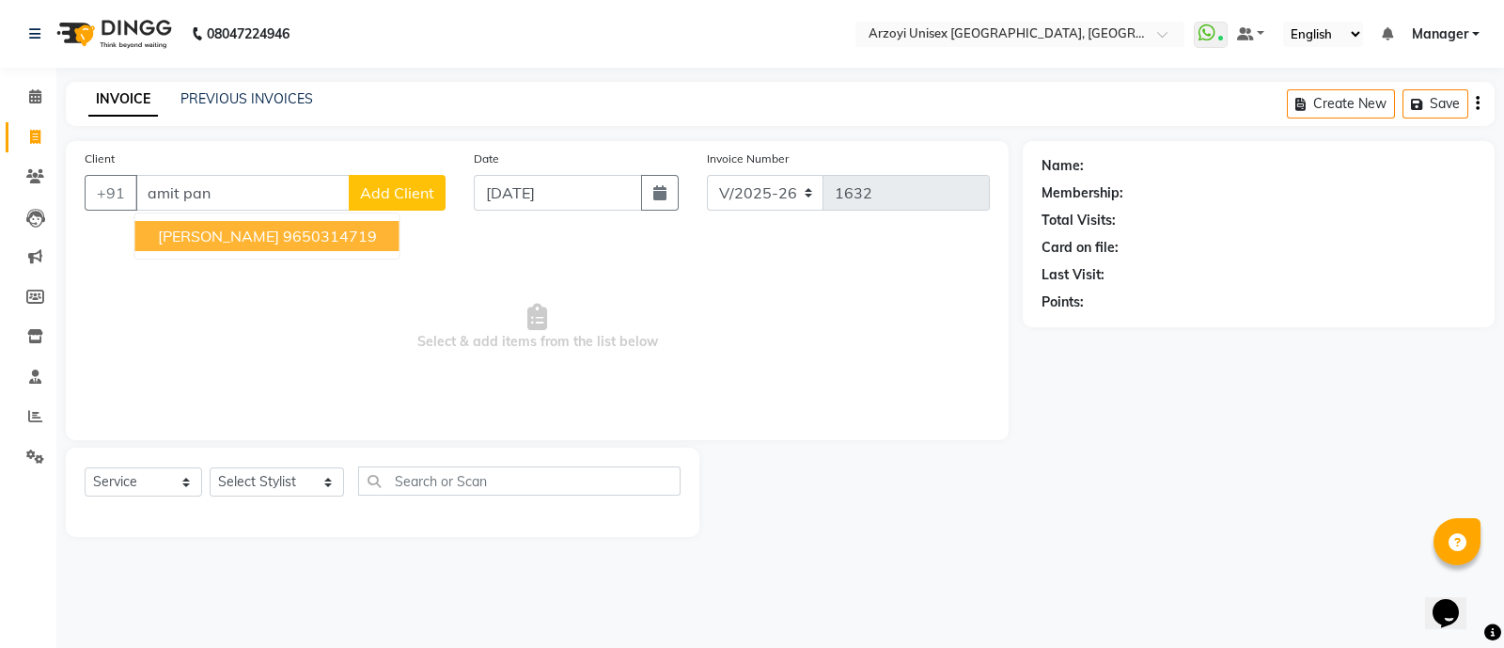
click at [212, 233] on span "[PERSON_NAME]" at bounding box center [218, 236] width 121 height 19
type input "9650314719"
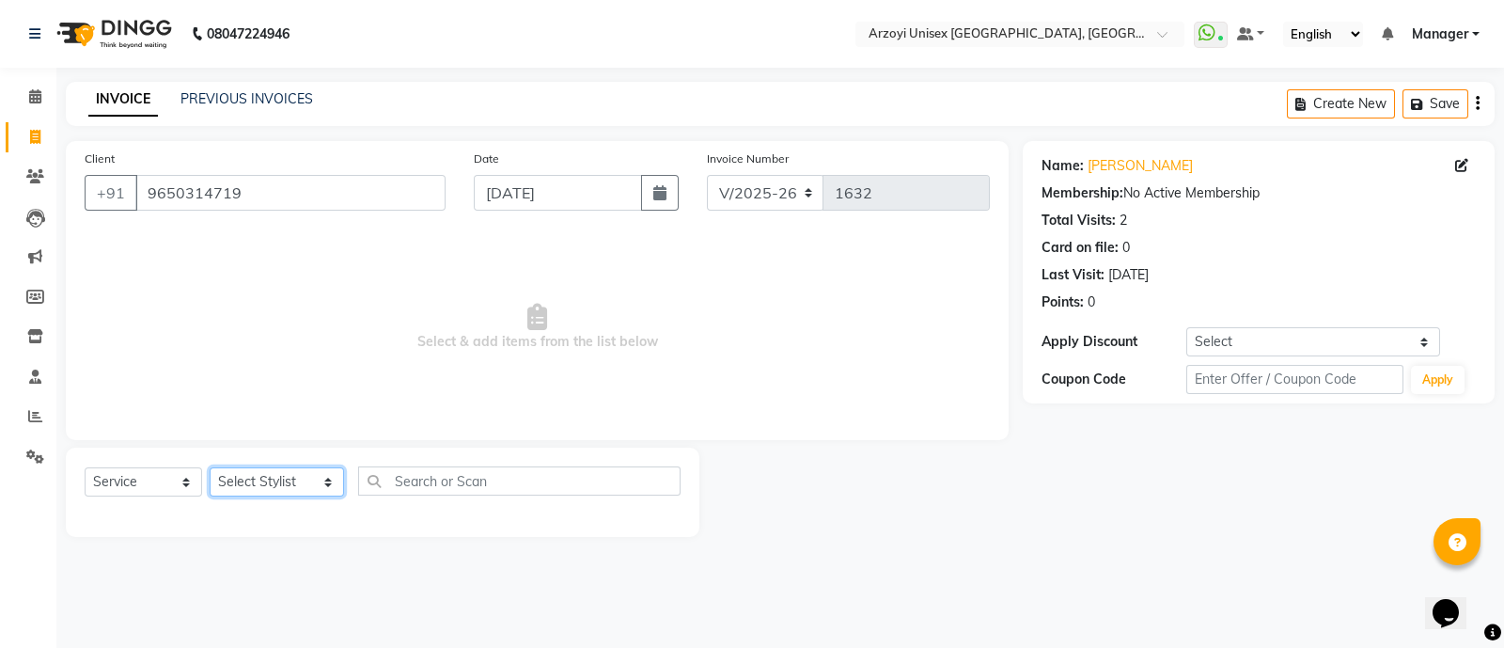
click at [267, 476] on select "Select Stylist [PERSON_NAME] Mohammmed [PERSON_NAME] [PERSON_NAME] [PERSON_NAME…" at bounding box center [277, 481] width 134 height 29
select select "47130"
click at [210, 468] on select "Select Stylist [PERSON_NAME] Mohammmed [PERSON_NAME] [PERSON_NAME] [PERSON_NAME…" at bounding box center [277, 481] width 134 height 29
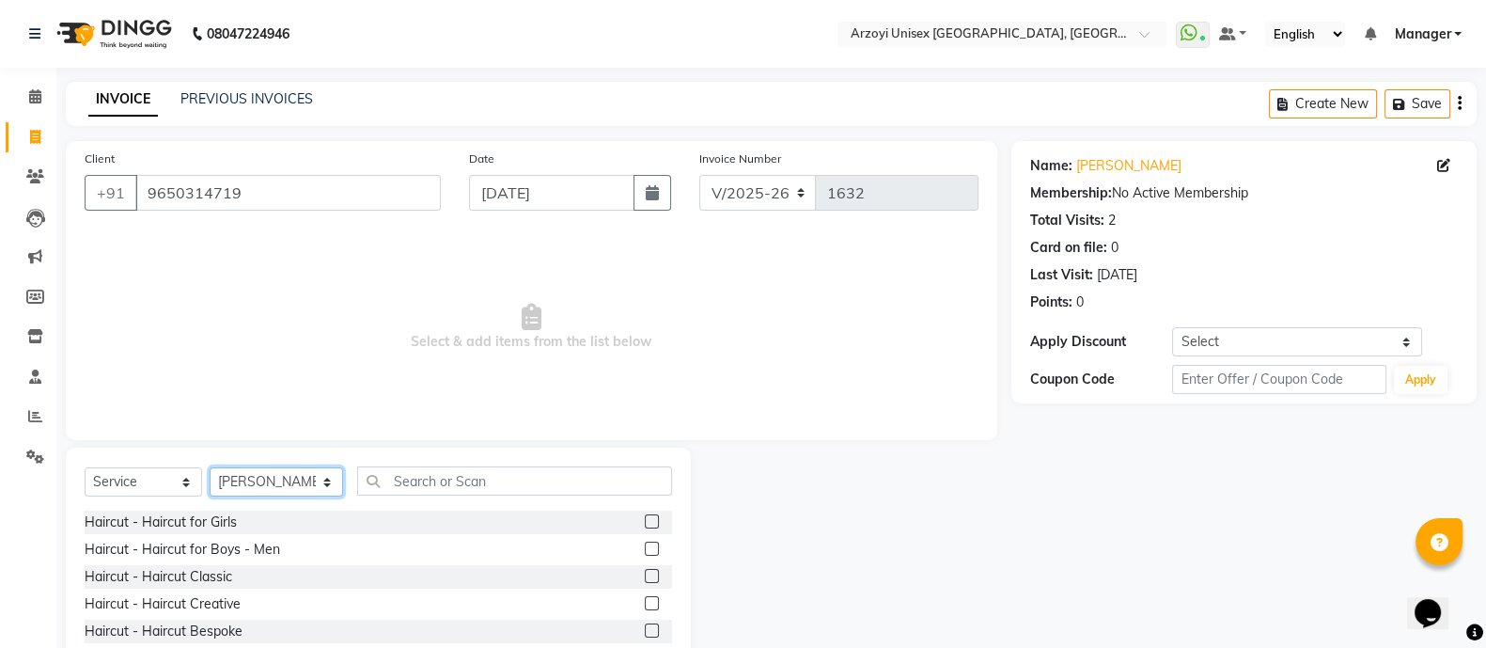
scroll to position [105, 0]
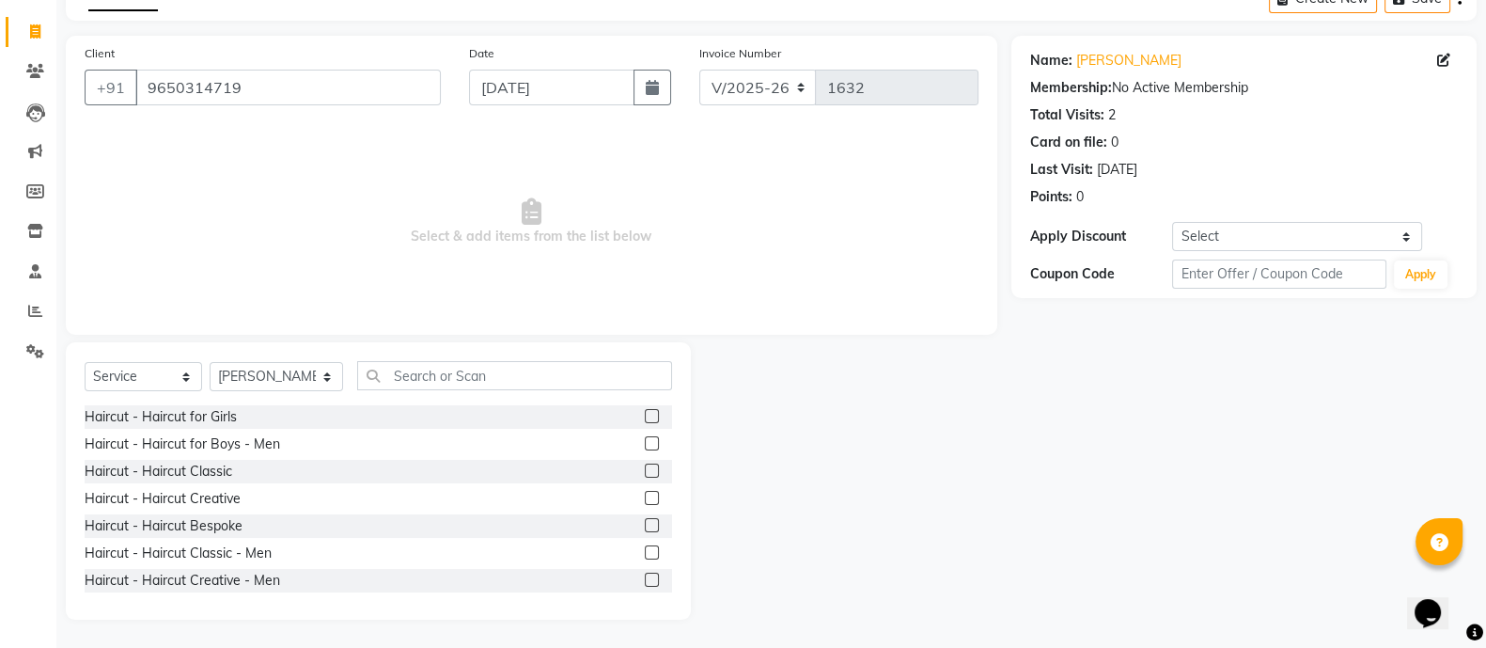
click at [645, 552] on label at bounding box center [652, 552] width 14 height 14
click at [645, 552] on input "checkbox" at bounding box center [651, 553] width 12 height 12
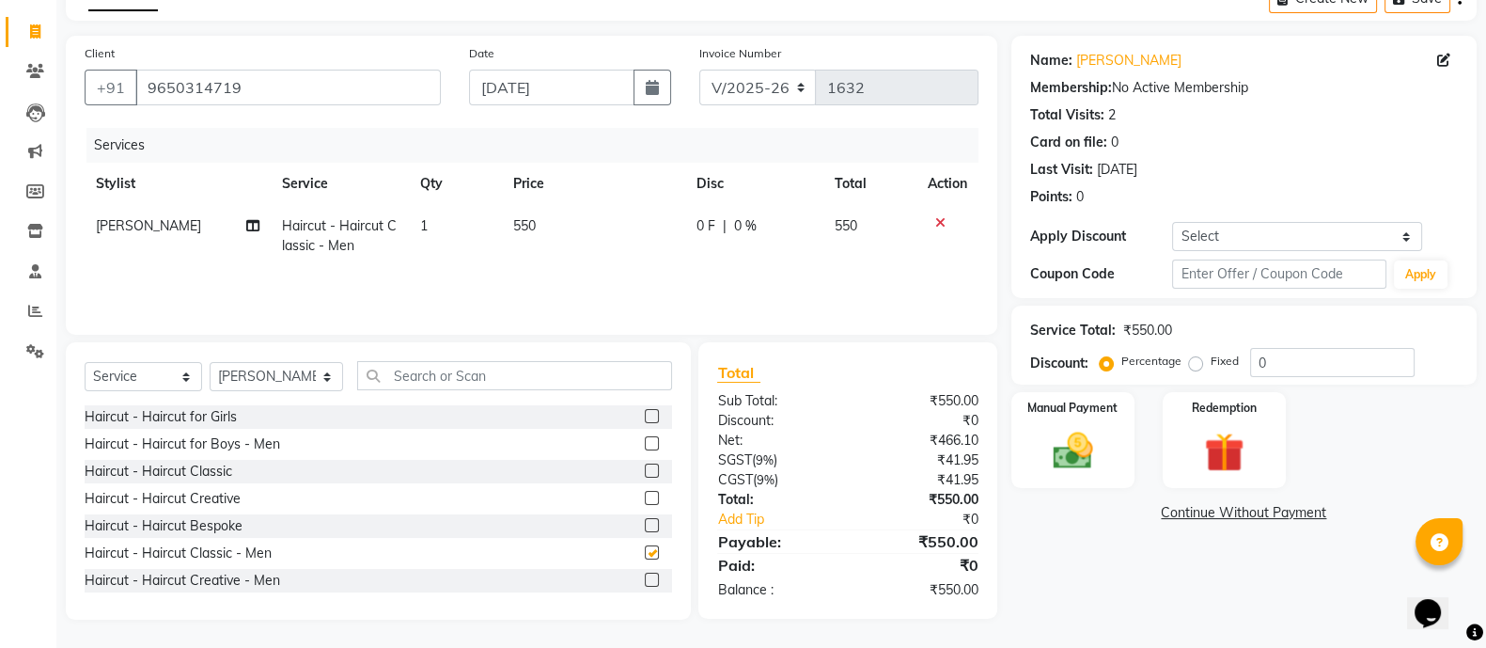
checkbox input "false"
click at [1091, 456] on img at bounding box center [1073, 450] width 67 height 47
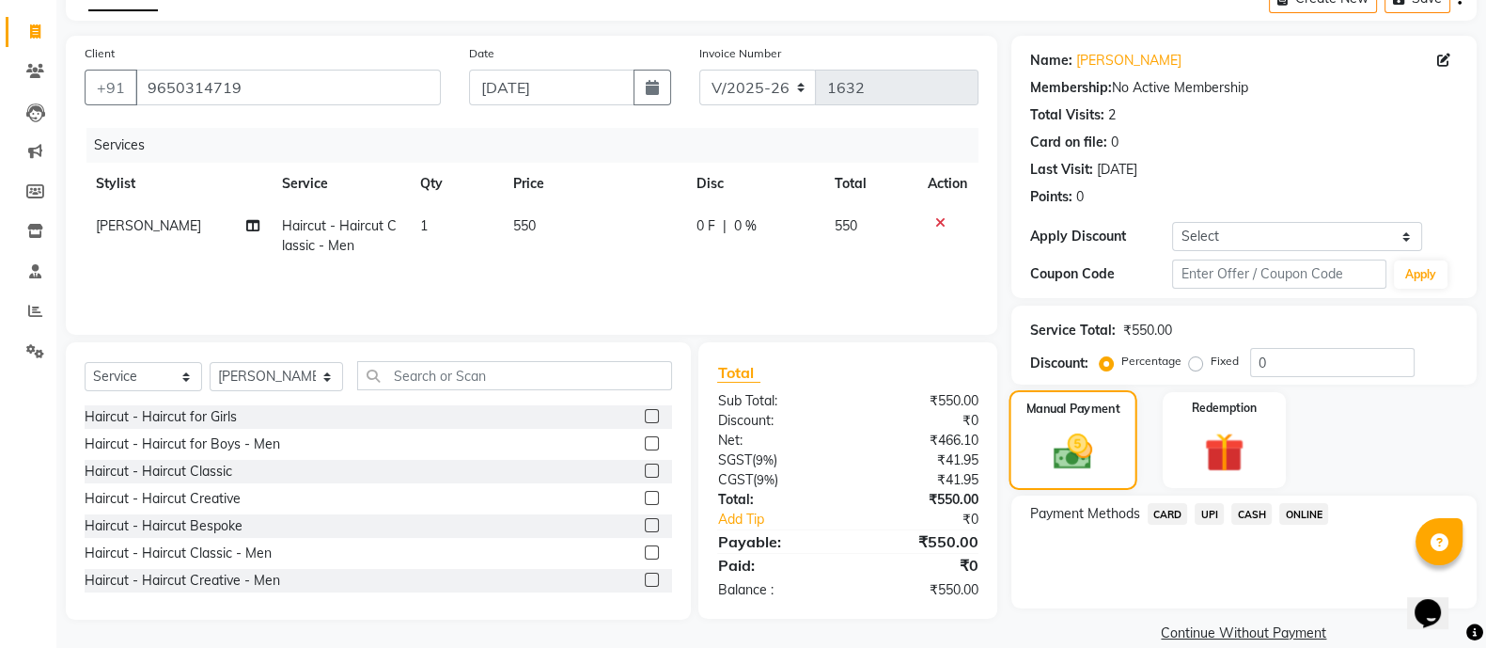
click at [1091, 456] on img at bounding box center [1073, 452] width 64 height 45
click at [1324, 512] on span "ONLINE" at bounding box center [1303, 514] width 49 height 22
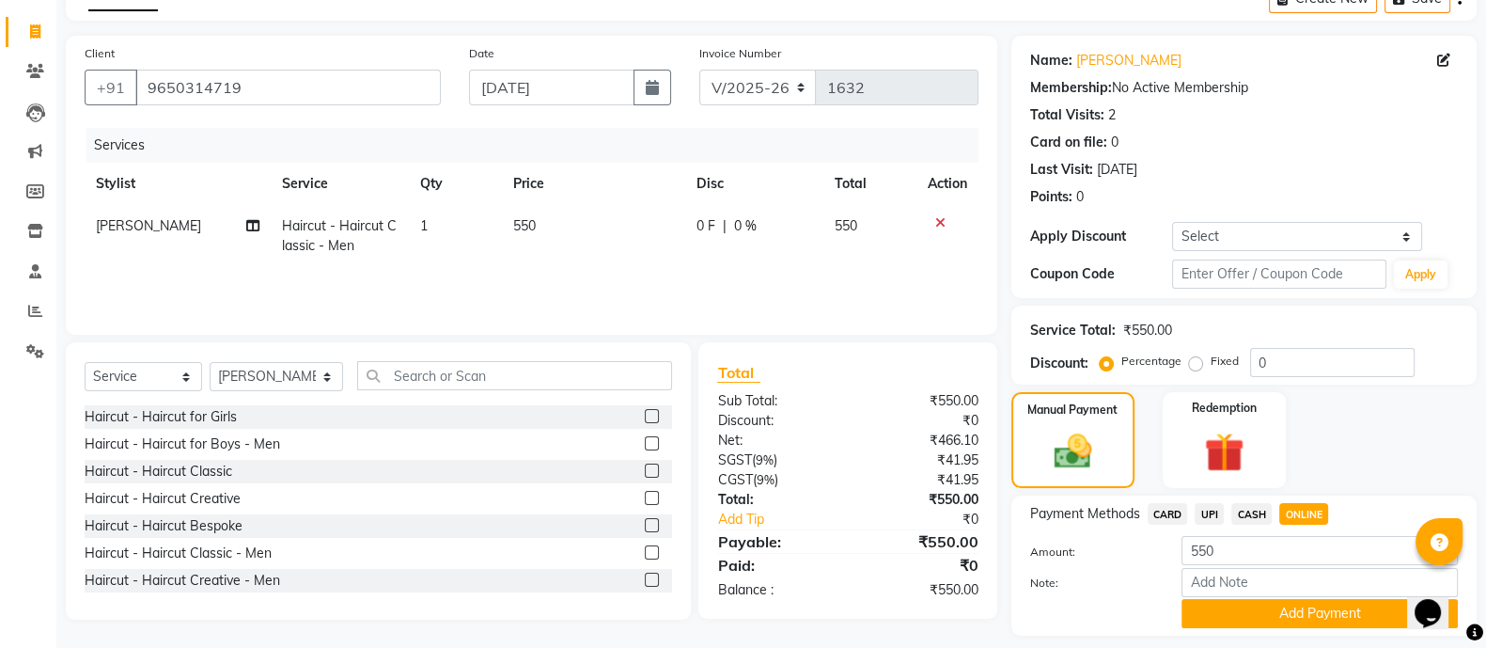
scroll to position [161, 0]
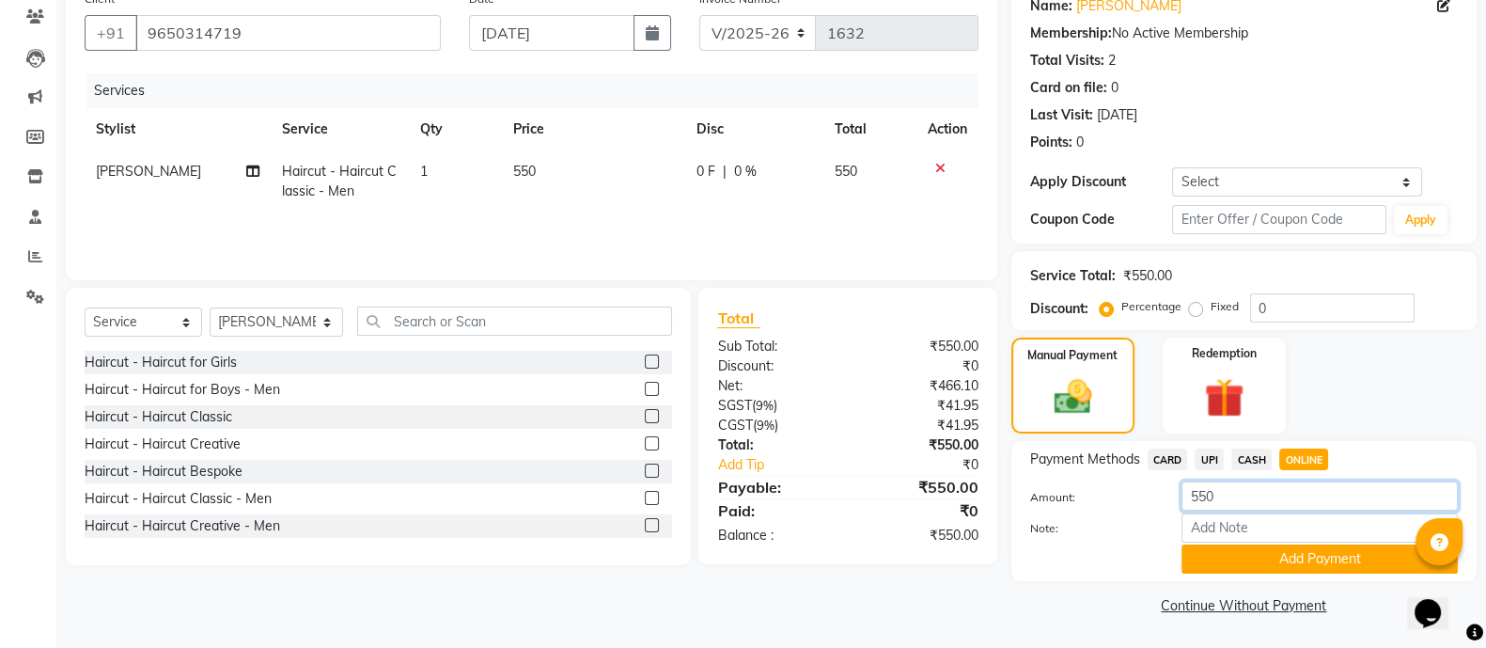
click at [1199, 494] on input "550" at bounding box center [1320, 495] width 276 height 29
type input "650"
click at [1312, 559] on button "Add Payment" at bounding box center [1320, 558] width 276 height 29
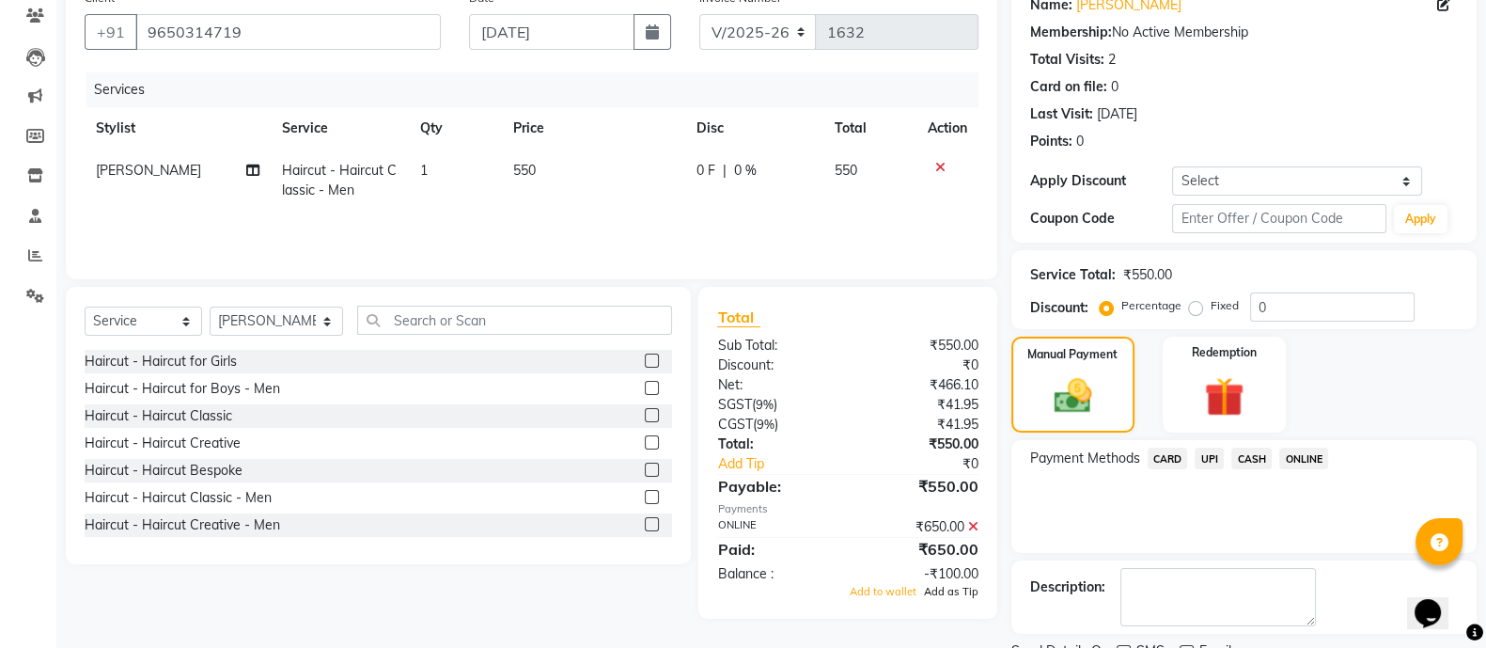
click at [948, 591] on span "Add as Tip" at bounding box center [951, 591] width 55 height 13
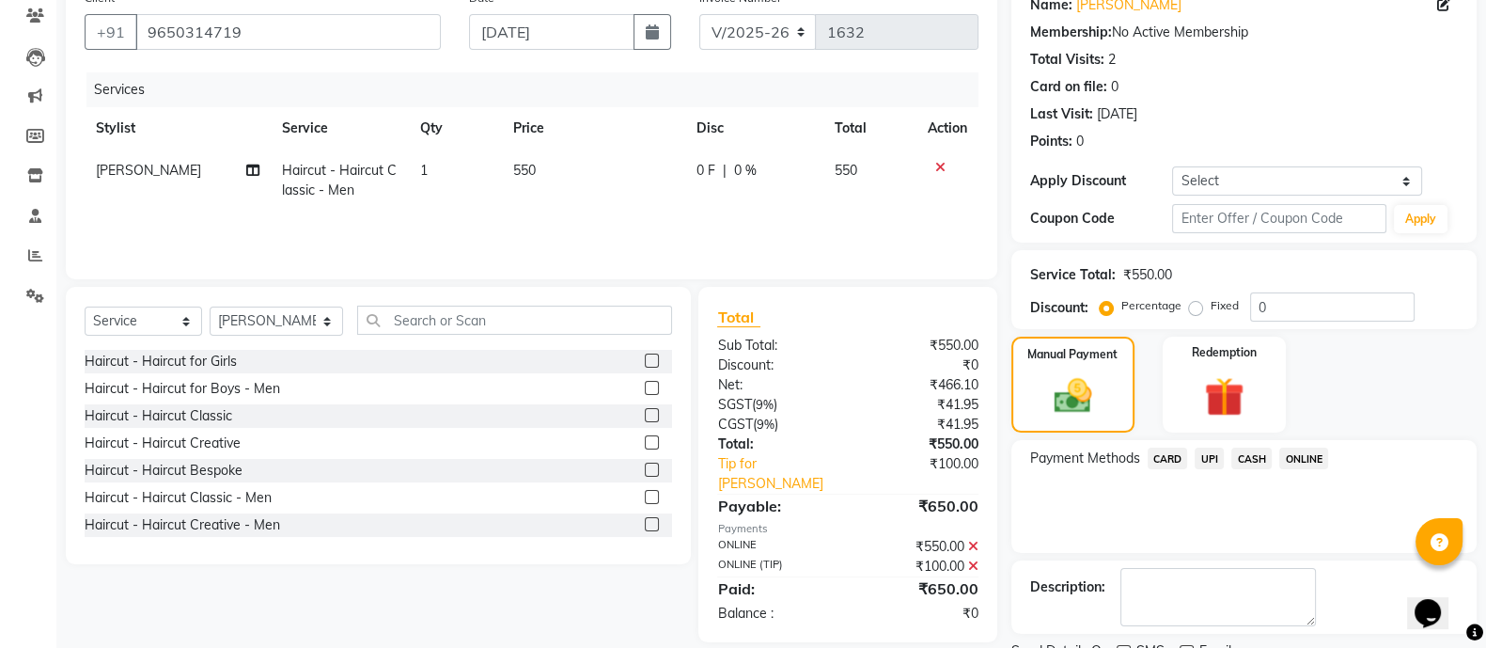
scroll to position [238, 0]
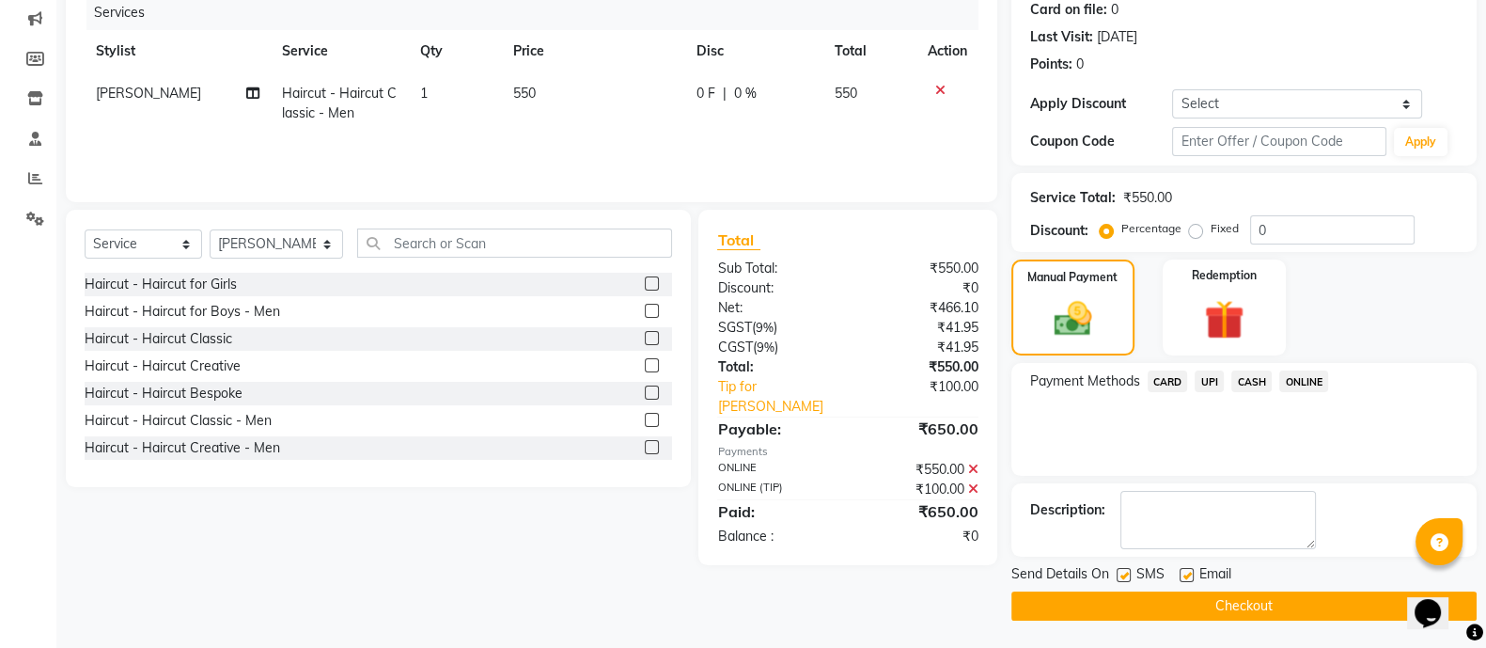
click at [1161, 603] on button "Checkout" at bounding box center [1243, 605] width 465 height 29
